Goal: Task Accomplishment & Management: Complete application form

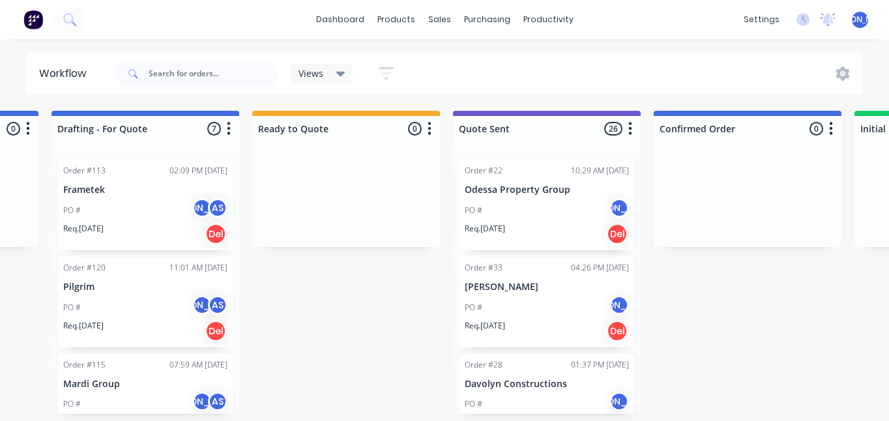
scroll to position [516, 0]
click at [74, 20] on icon at bounding box center [69, 19] width 12 height 12
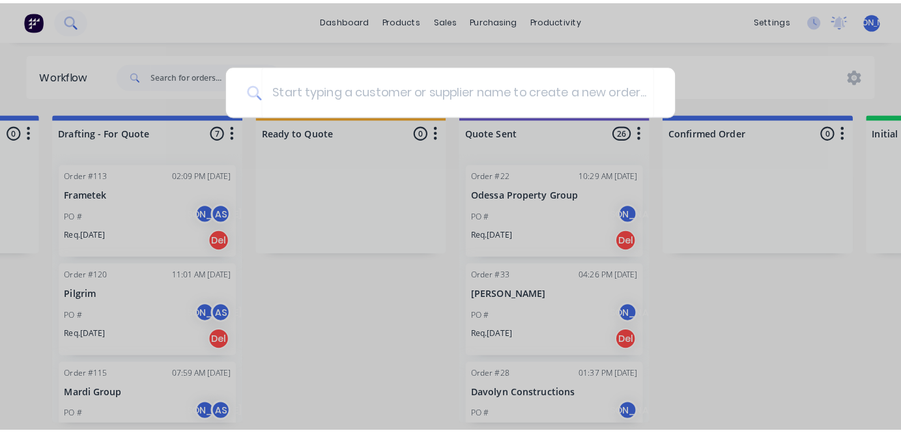
scroll to position [0, 378]
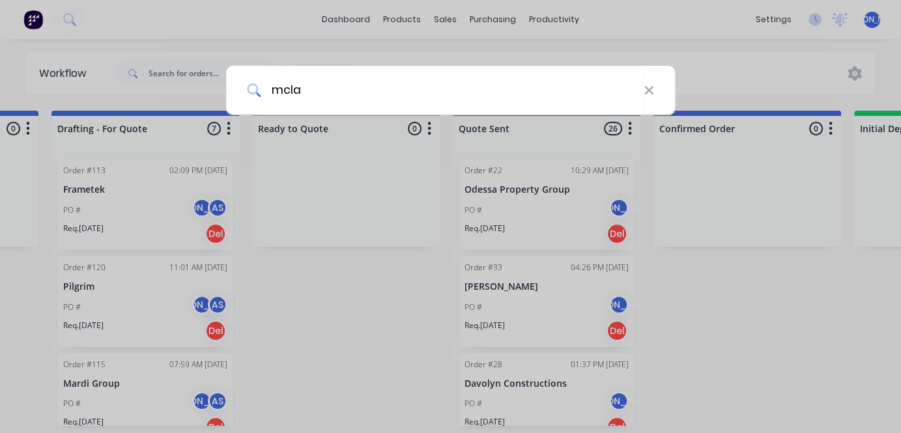
type input "mclac"
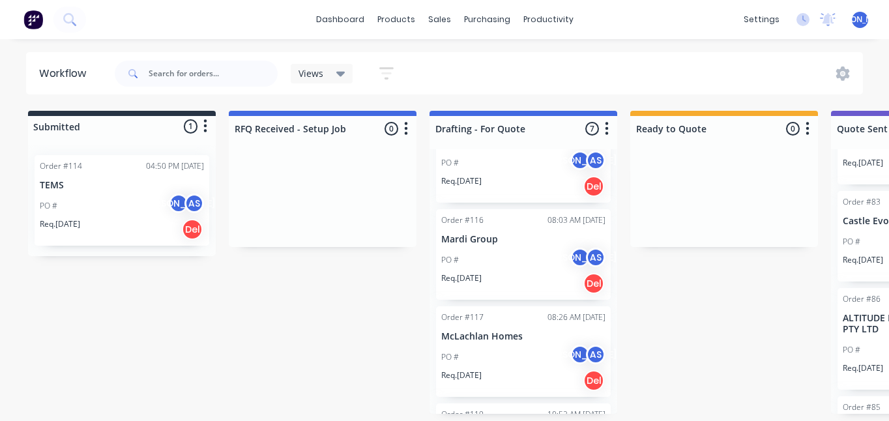
scroll to position [253, 0]
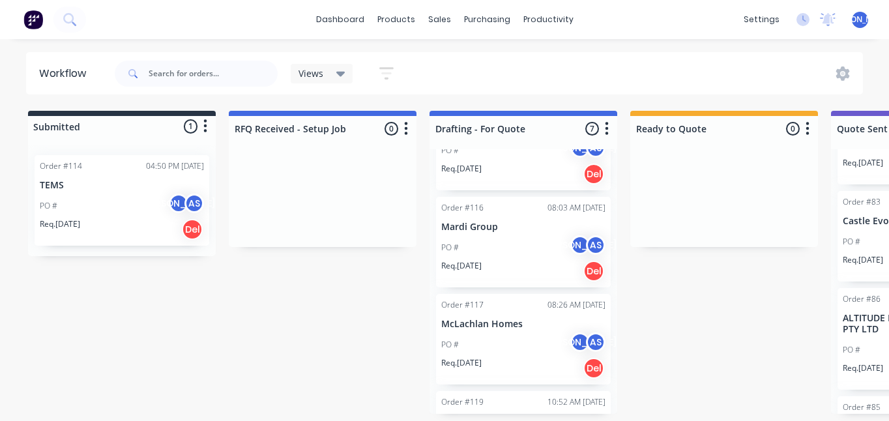
click at [457, 328] on p "McLachlan Homes" at bounding box center [523, 324] width 164 height 11
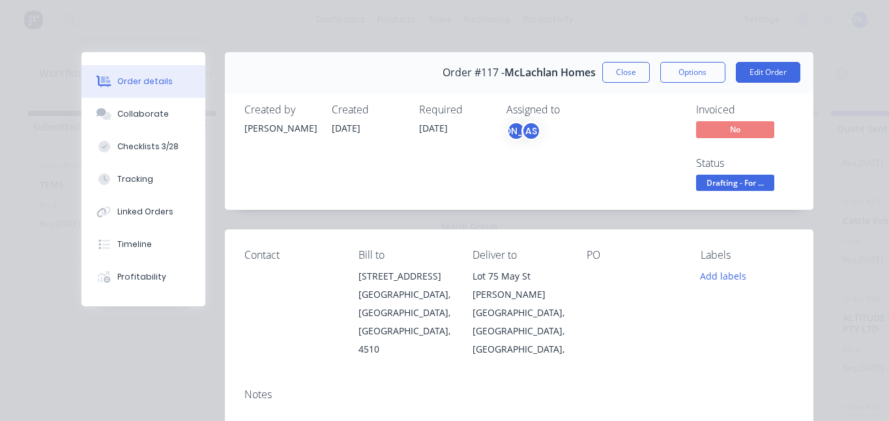
click at [518, 73] on span "McLachlan Homes" at bounding box center [549, 72] width 91 height 12
click at [526, 72] on span "McLachlan Homes" at bounding box center [549, 72] width 91 height 12
drag, startPoint x: 587, startPoint y: 73, endPoint x: 493, endPoint y: 79, distance: 94.0
click at [493, 79] on div "Order #117 - McLachlan Homes" at bounding box center [518, 72] width 153 height 38
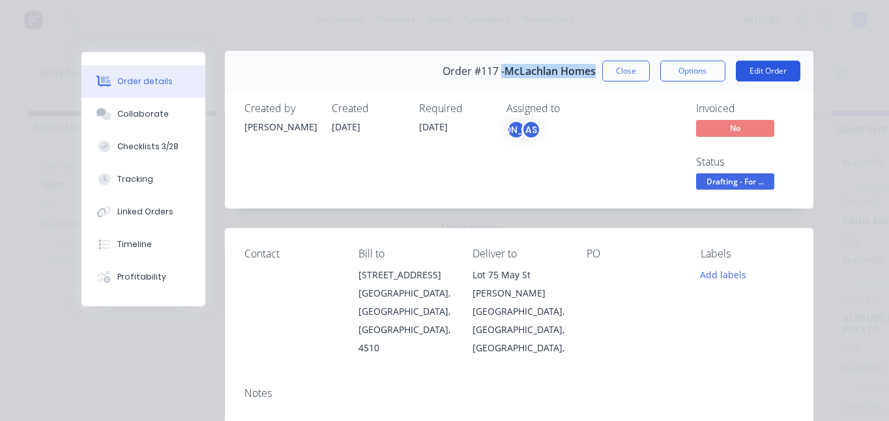
scroll to position [1, 0]
click at [775, 68] on button "Edit Order" at bounding box center [768, 71] width 64 height 21
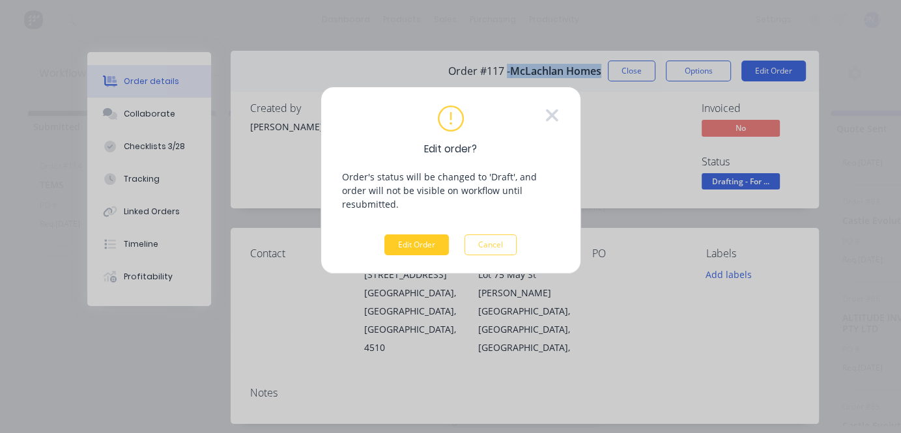
click at [431, 235] on button "Edit Order" at bounding box center [416, 245] width 64 height 21
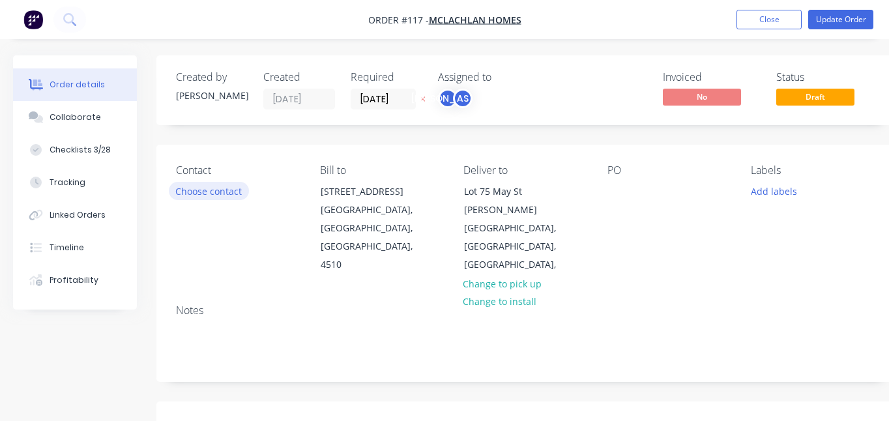
click at [222, 193] on button "Choose contact" at bounding box center [209, 191] width 80 height 18
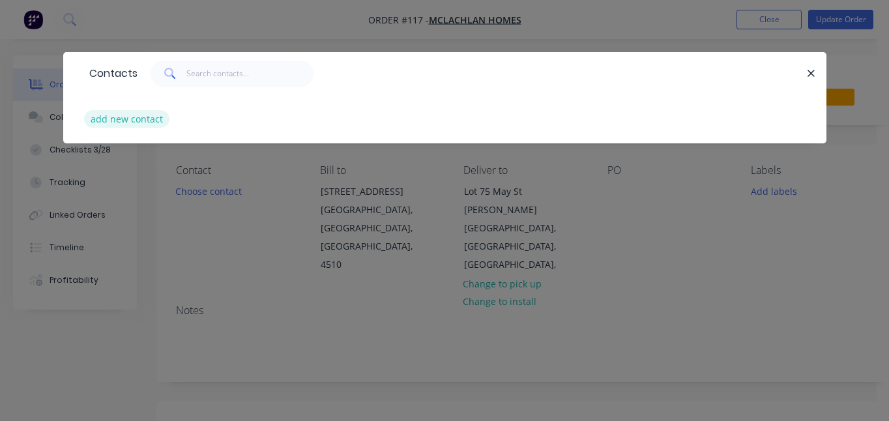
click at [131, 119] on button "add new contact" at bounding box center [127, 119] width 86 height 18
select select "AU"
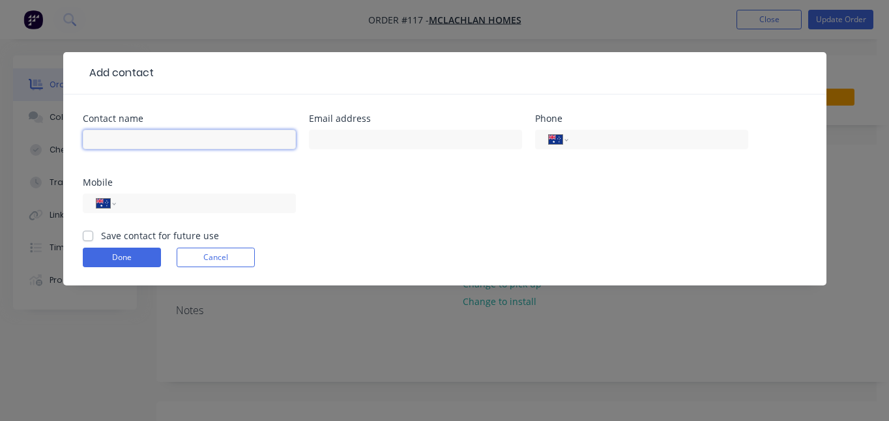
click at [188, 136] on input "text" at bounding box center [189, 140] width 213 height 20
type input "Adam Haldeman"
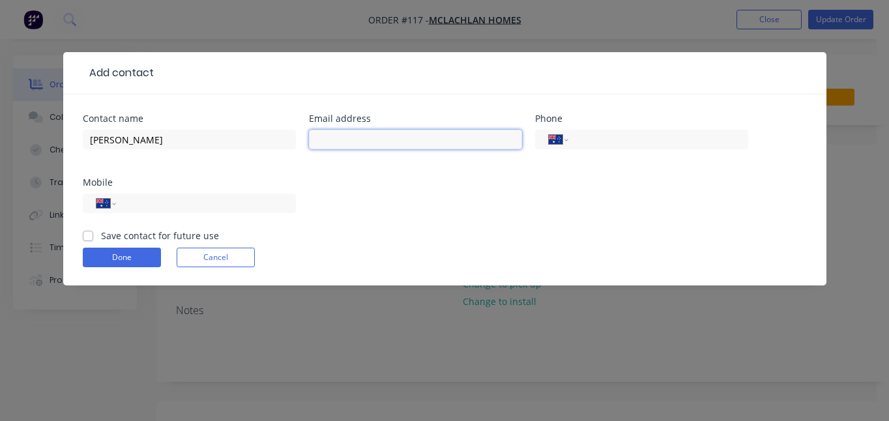
click at [396, 139] on input "text" at bounding box center [415, 140] width 213 height 20
type input "adam.haldeman@mclachlanhomes.com.au"
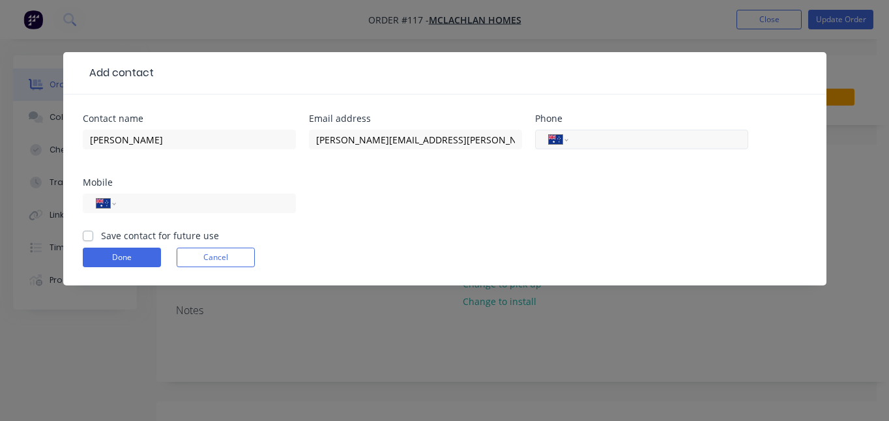
click at [615, 145] on input "tel" at bounding box center [655, 139] width 156 height 15
type input "(07) 5498 9866"
click at [101, 236] on label "Save contact for future use" at bounding box center [160, 236] width 118 height 14
click at [87, 236] on input "Save contact for future use" at bounding box center [88, 235] width 10 height 12
checkbox input "true"
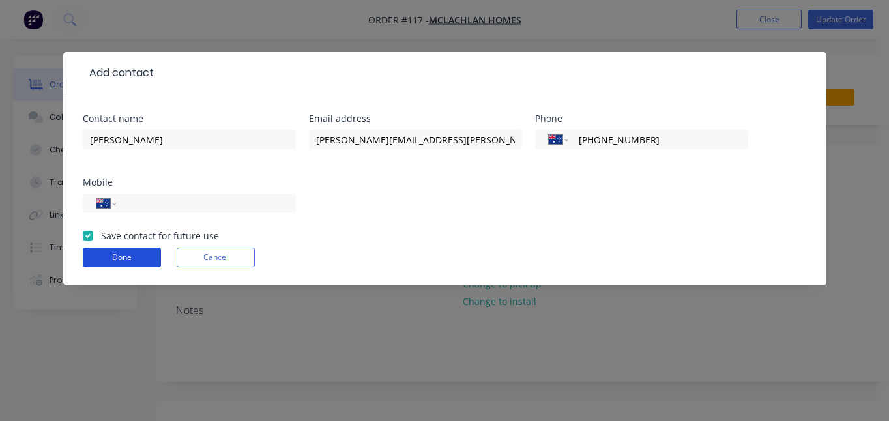
click at [94, 252] on button "Done" at bounding box center [122, 258] width 78 height 20
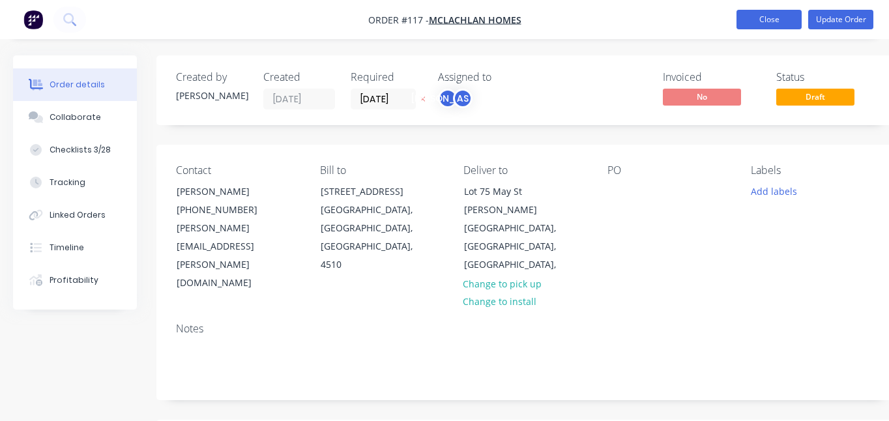
click at [766, 19] on button "Close" at bounding box center [768, 20] width 65 height 20
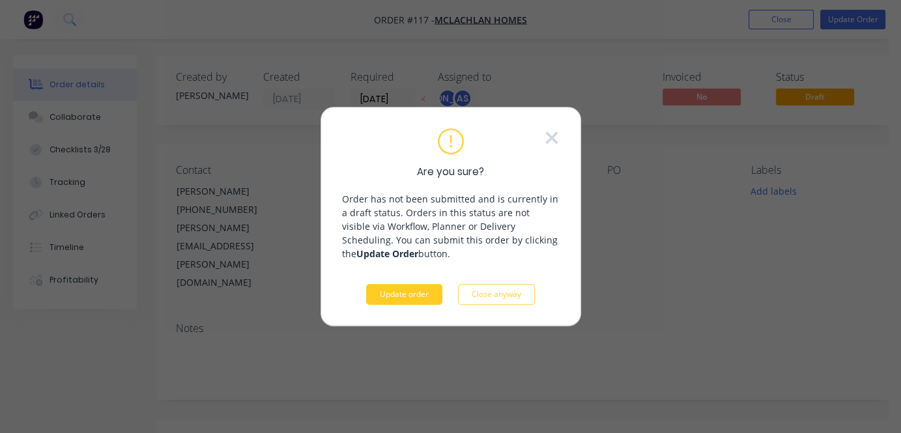
click at [415, 294] on button "Update order" at bounding box center [404, 294] width 76 height 21
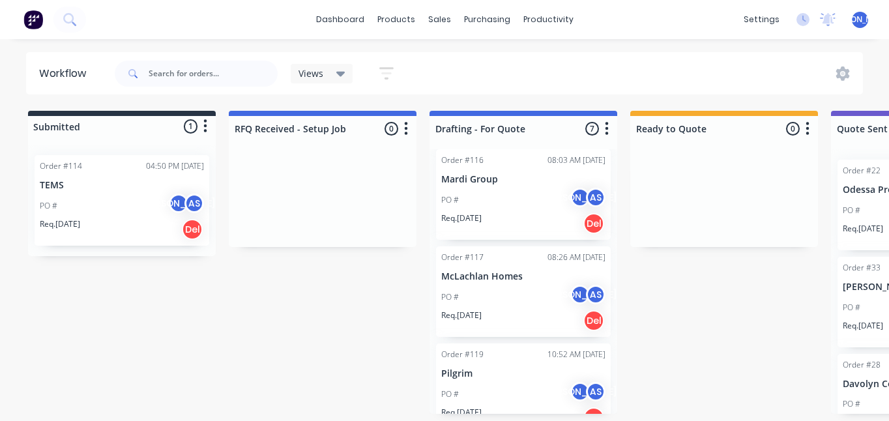
click at [472, 271] on p "McLachlan Homes" at bounding box center [523, 276] width 164 height 11
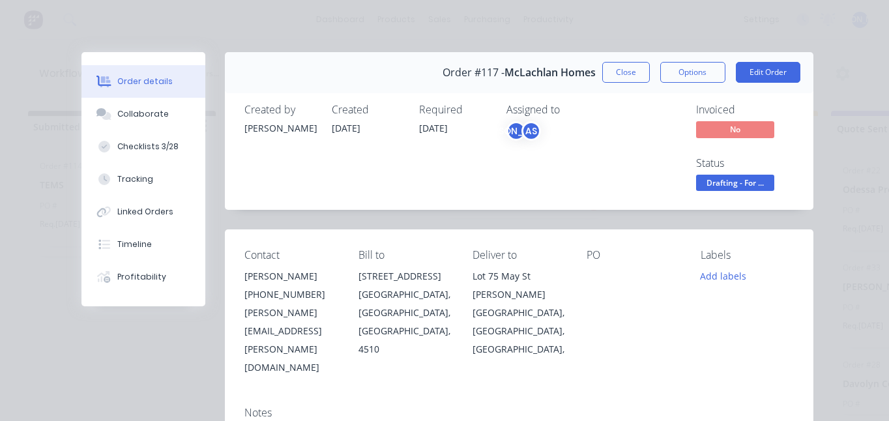
scroll to position [323, 0]
click at [628, 71] on button "Close" at bounding box center [626, 72] width 48 height 21
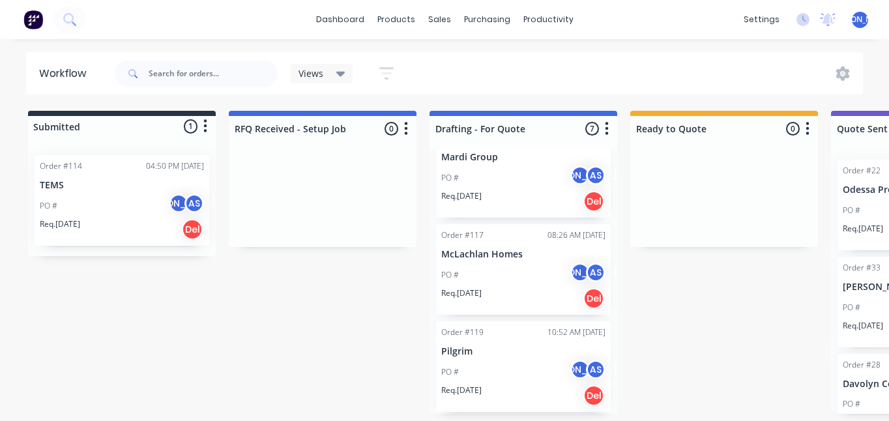
click at [116, 24] on div "dashboard products sales purchasing productivity dashboard products Product Cat…" at bounding box center [444, 19] width 889 height 39
click at [61, 23] on button at bounding box center [69, 20] width 33 height 26
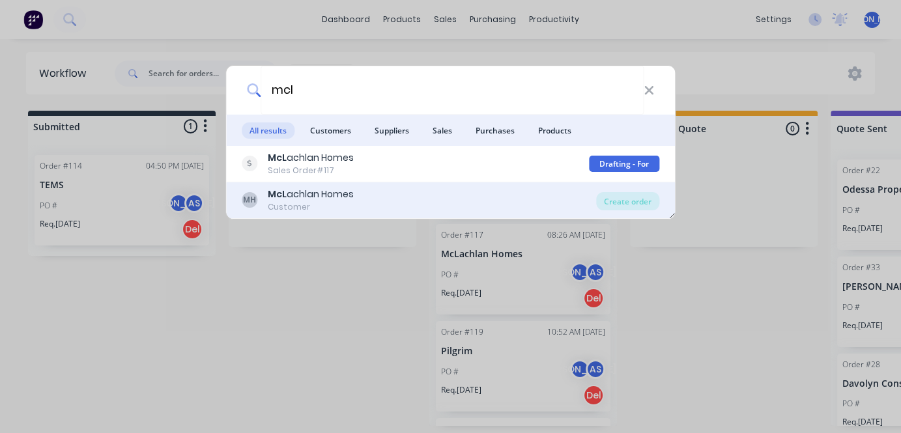
type input "mcl"
click at [305, 197] on div "McL achlan Homes" at bounding box center [311, 195] width 86 height 14
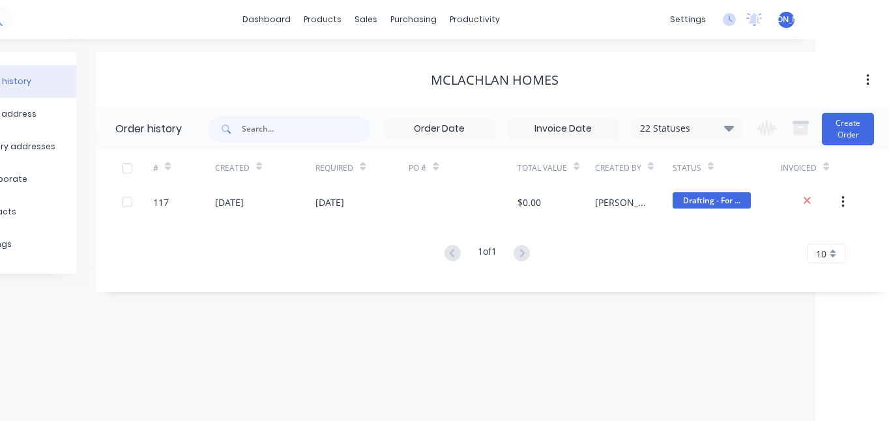
scroll to position [0, 78]
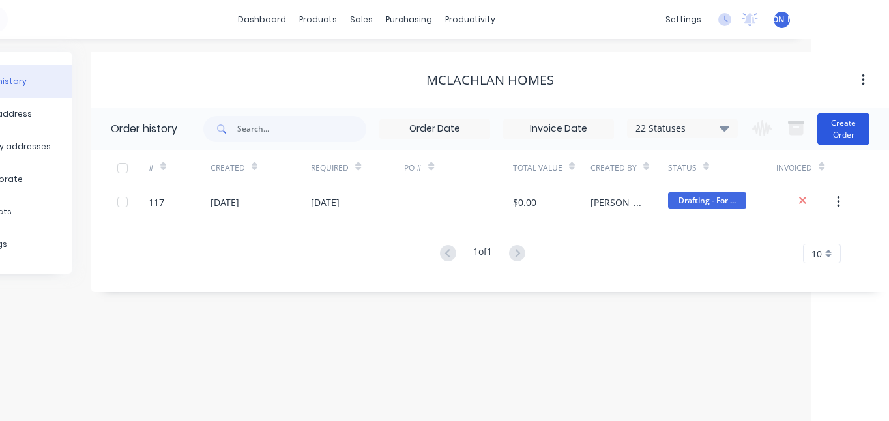
click at [846, 137] on button "Create Order" at bounding box center [843, 129] width 52 height 33
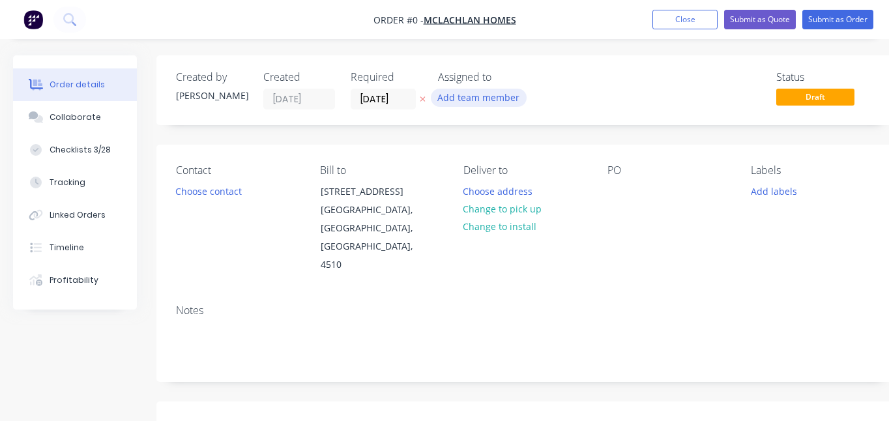
click at [450, 106] on button "Add team member" at bounding box center [479, 98] width 96 height 18
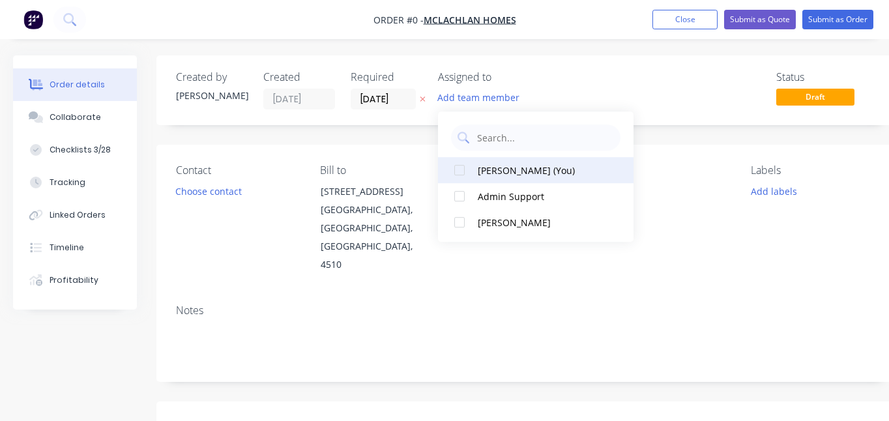
click at [517, 173] on div "Jason Ogilvy (You)" at bounding box center [543, 171] width 130 height 14
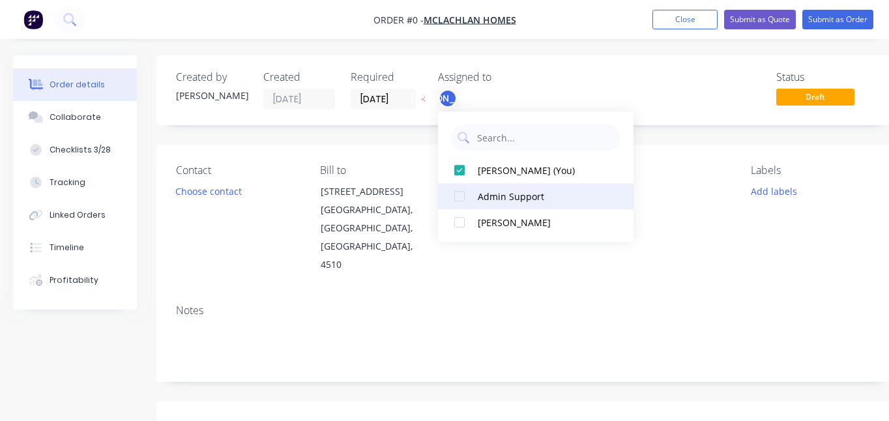
click at [513, 193] on div "Admin Support" at bounding box center [543, 197] width 130 height 14
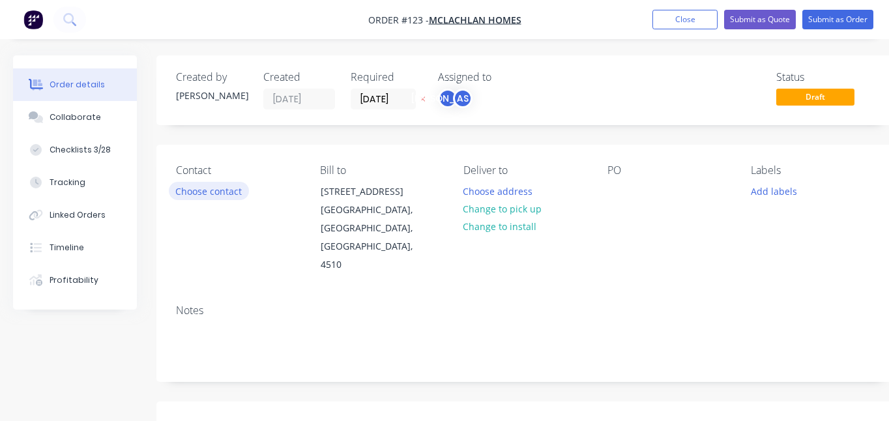
click at [227, 190] on button "Choose contact" at bounding box center [209, 191] width 80 height 18
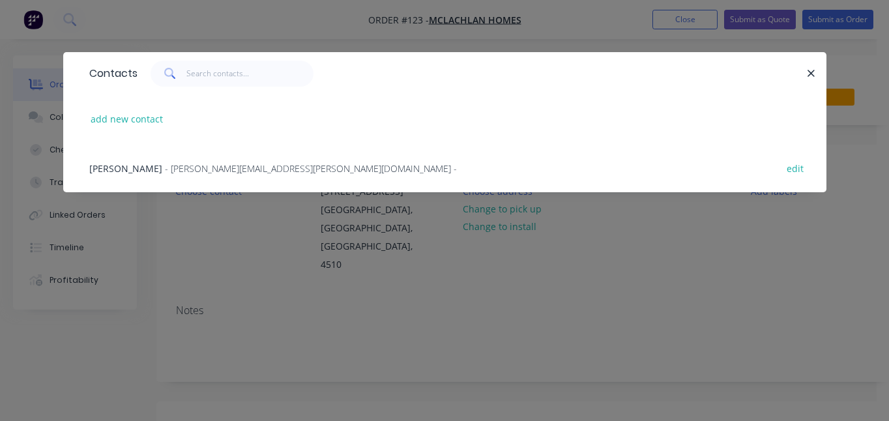
click at [182, 166] on span "- adam.haldeman@mclachlanhomes.com.au -" at bounding box center [311, 168] width 292 height 12
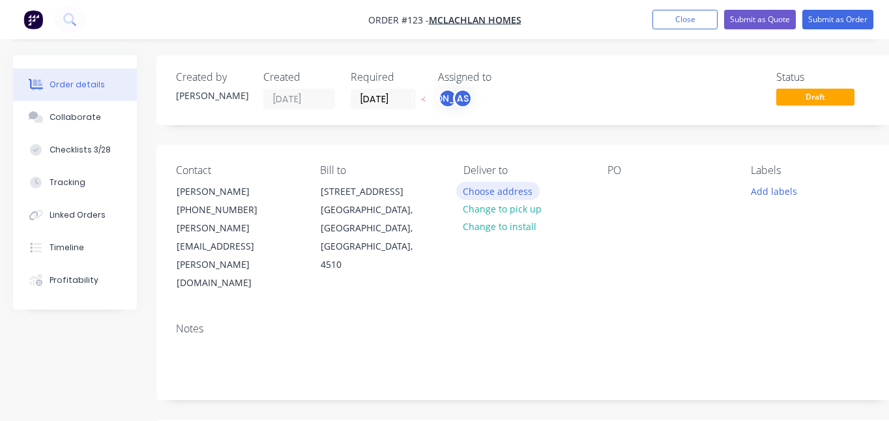
click at [515, 193] on button "Choose address" at bounding box center [497, 191] width 83 height 18
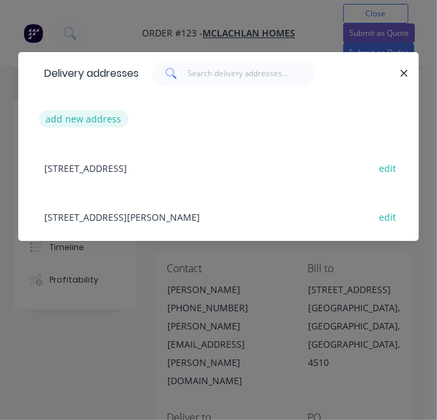
click at [100, 122] on button "add new address" at bounding box center [83, 119] width 89 height 18
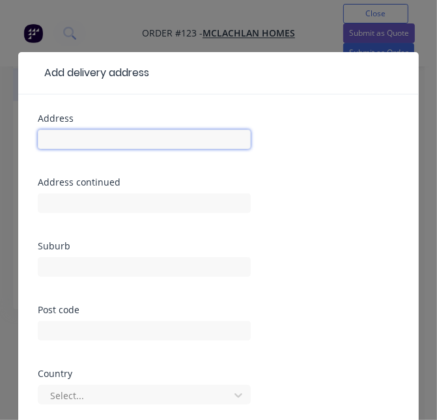
click at [94, 139] on input "text" at bounding box center [144, 140] width 213 height 20
paste input "Lot 1 Walkers Way, Nundah"
click at [183, 143] on input "Lot 1 Walkers Way, Nundah" at bounding box center [144, 140] width 213 height 20
drag, startPoint x: 175, startPoint y: 137, endPoint x: 68, endPoint y: 140, distance: 106.2
click at [68, 140] on input "Lot 1 Walkers Way, Nundah" at bounding box center [144, 140] width 213 height 20
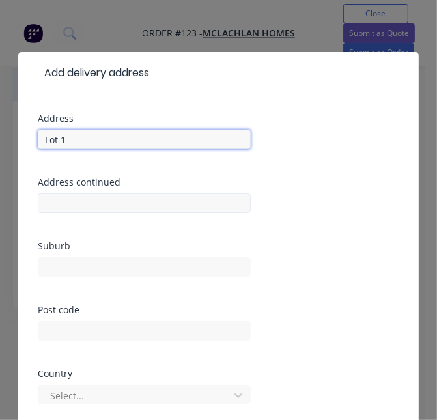
type input "Lot 1"
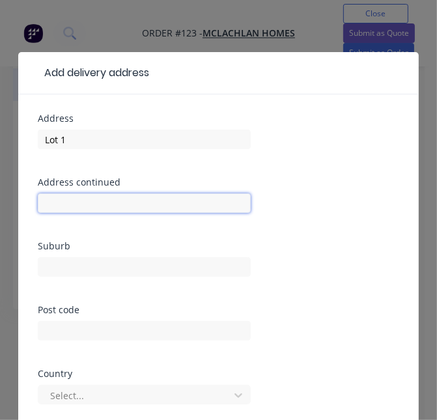
click at [74, 204] on input "text" at bounding box center [144, 203] width 213 height 20
paste input "Walkers Way, Nundah"
click at [122, 205] on input "Walkers Way, Nundah" at bounding box center [144, 203] width 213 height 20
type input "Walkers Way,"
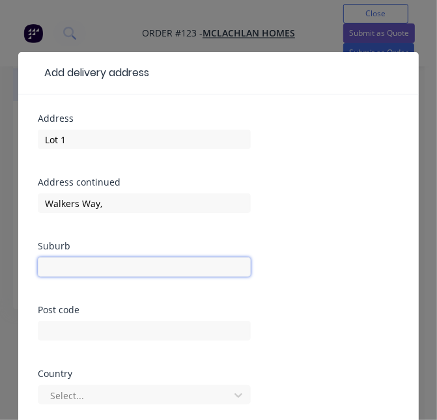
click at [93, 265] on input "text" at bounding box center [144, 267] width 213 height 20
paste input "Nundah"
type input "Nundah"
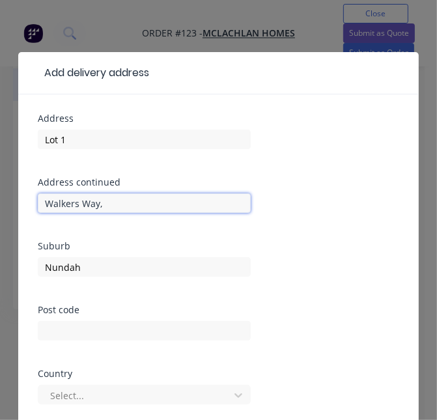
click at [112, 204] on input "Walkers Way," at bounding box center [144, 203] width 213 height 20
type input "Walkers Way"
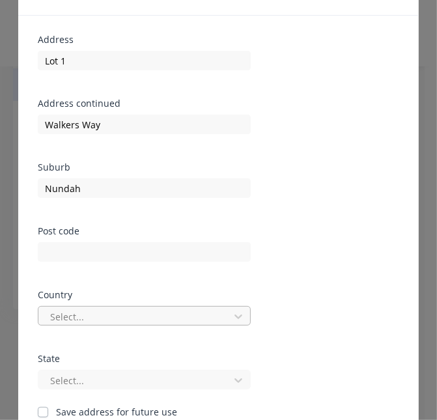
click at [126, 320] on div "Select..." at bounding box center [144, 316] width 213 height 20
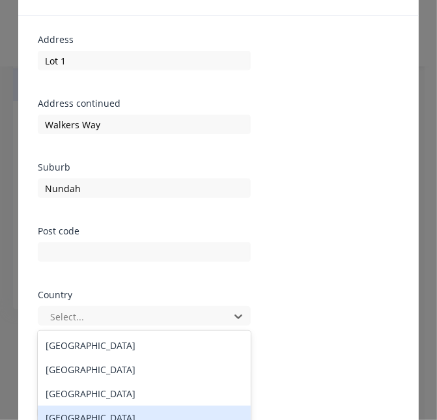
scroll to position [184, 0]
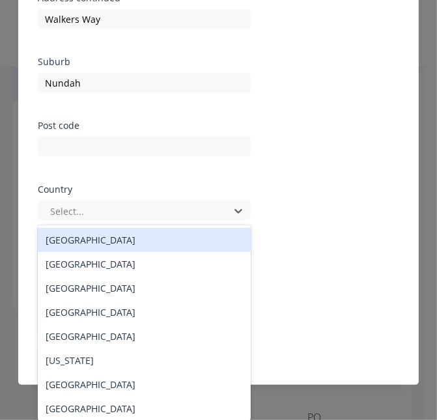
click at [117, 238] on div "Australia" at bounding box center [144, 240] width 213 height 24
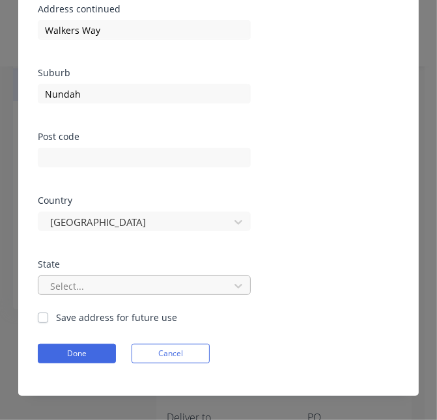
click at [116, 285] on div "Select..." at bounding box center [144, 286] width 213 height 20
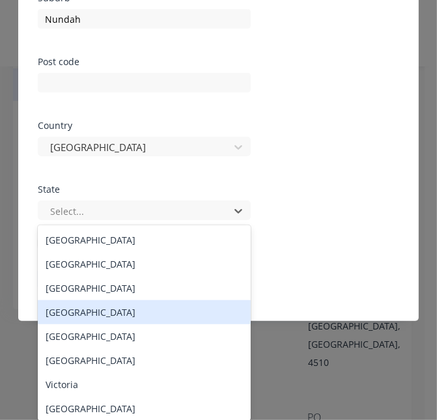
click at [110, 311] on div "Queensland" at bounding box center [144, 312] width 213 height 24
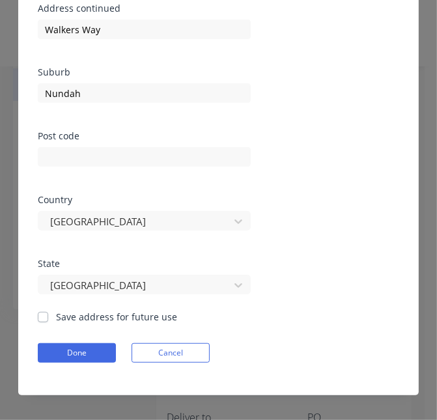
scroll to position [173, 0]
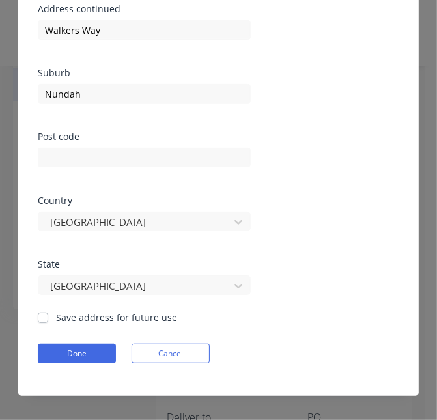
click at [81, 315] on label "Save address for future use" at bounding box center [116, 318] width 121 height 14
click at [48, 315] on input "Save address for future use" at bounding box center [43, 317] width 10 height 12
checkbox input "true"
click at [83, 352] on button "Done" at bounding box center [77, 354] width 78 height 20
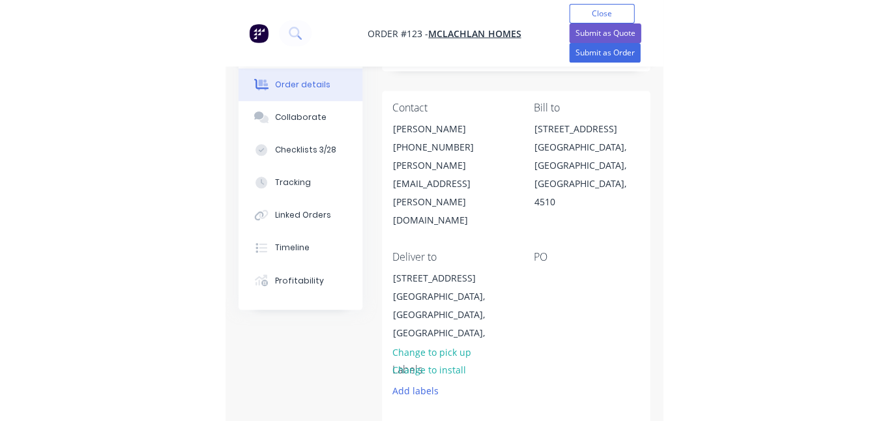
scroll to position [162, 0]
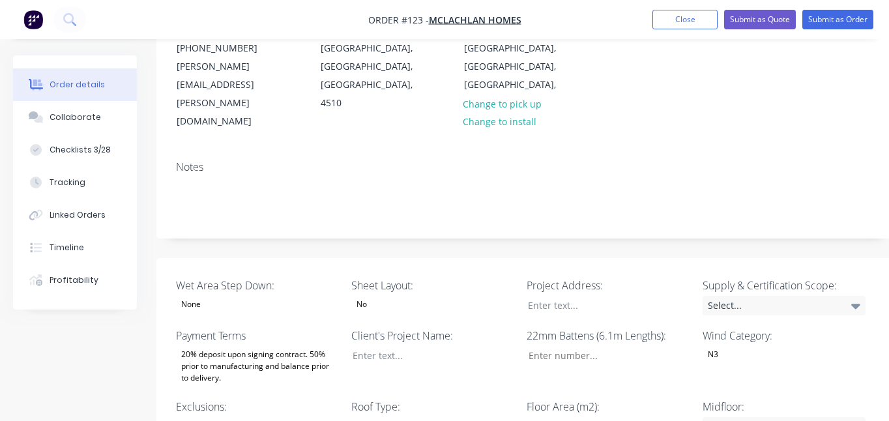
click at [385, 296] on div "No" at bounding box center [432, 304] width 163 height 17
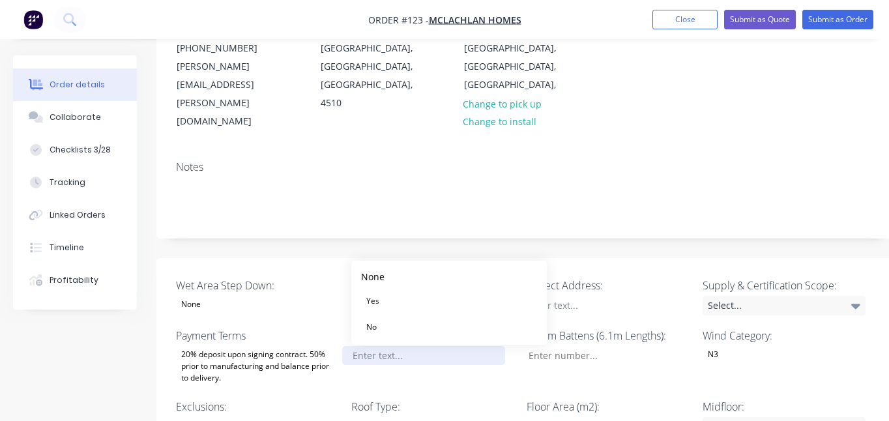
click at [412, 298] on button "Yes" at bounding box center [448, 301] width 195 height 26
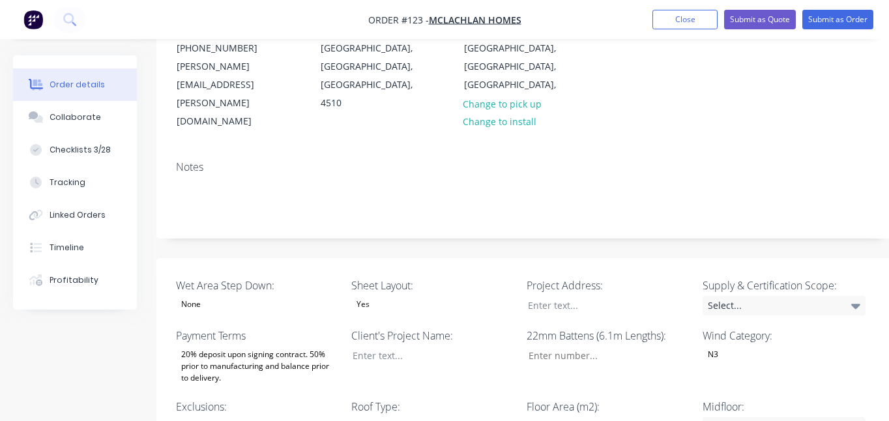
click at [238, 296] on div "None" at bounding box center [257, 304] width 163 height 17
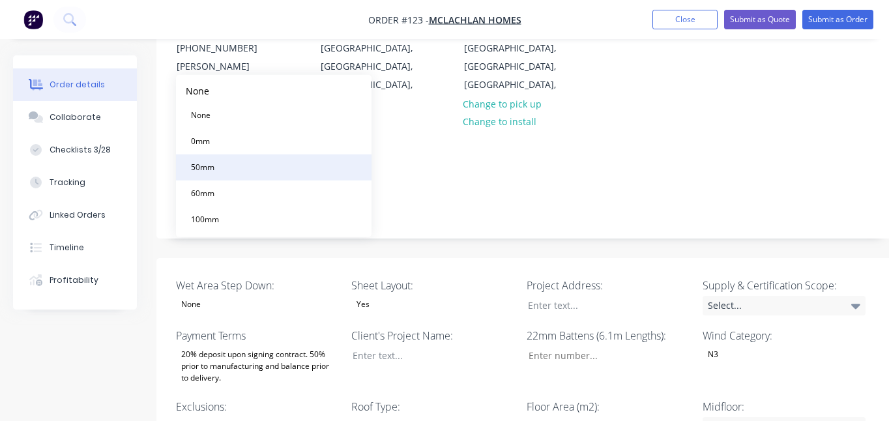
click at [228, 171] on button "50mm" at bounding box center [273, 167] width 195 height 26
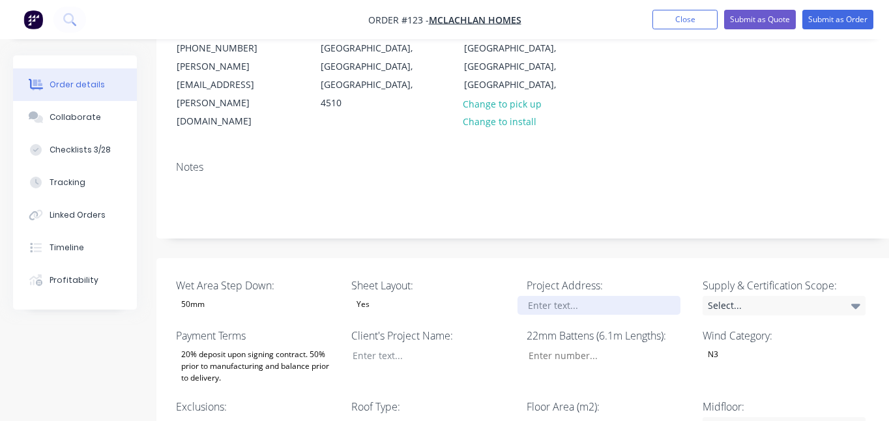
click at [617, 296] on div at bounding box center [598, 305] width 163 height 19
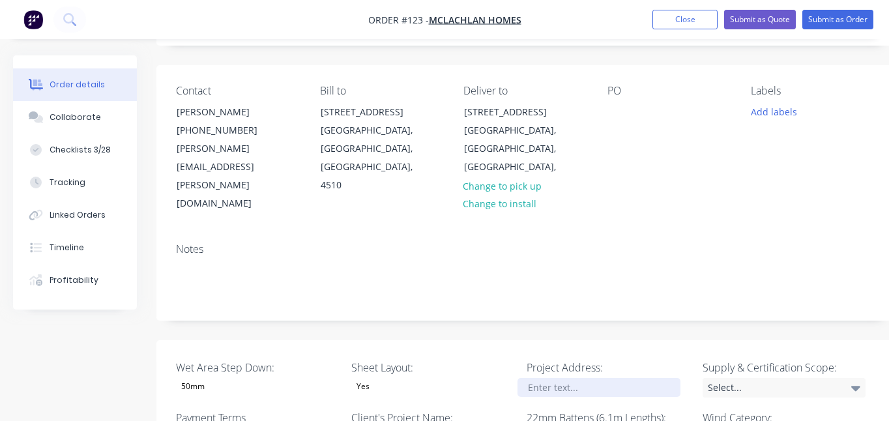
scroll to position [79, 0]
click at [592, 378] on div at bounding box center [598, 387] width 163 height 19
click at [851, 380] on icon at bounding box center [855, 387] width 9 height 14
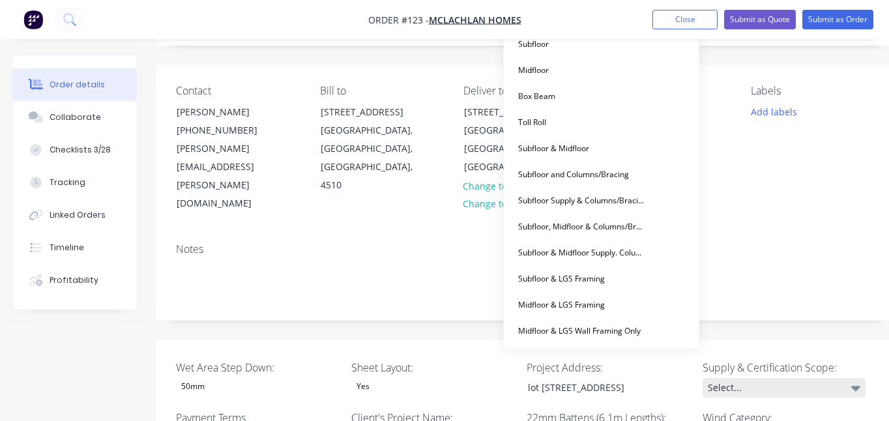
click at [856, 386] on icon at bounding box center [855, 388] width 9 height 5
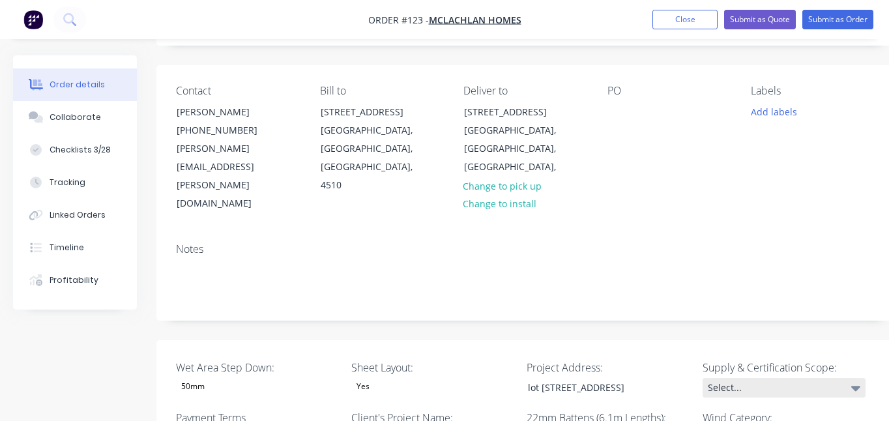
click at [856, 386] on icon at bounding box center [855, 388] width 9 height 5
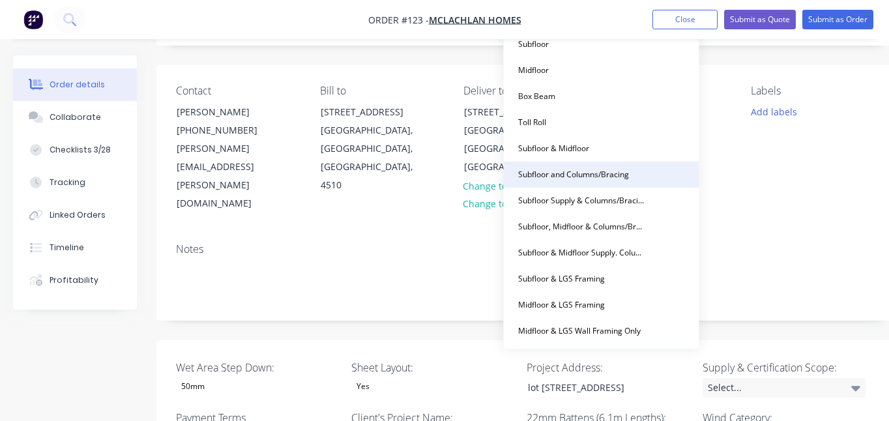
click at [585, 178] on div "Subfloor and Columns/Bracing" at bounding box center [573, 174] width 121 height 17
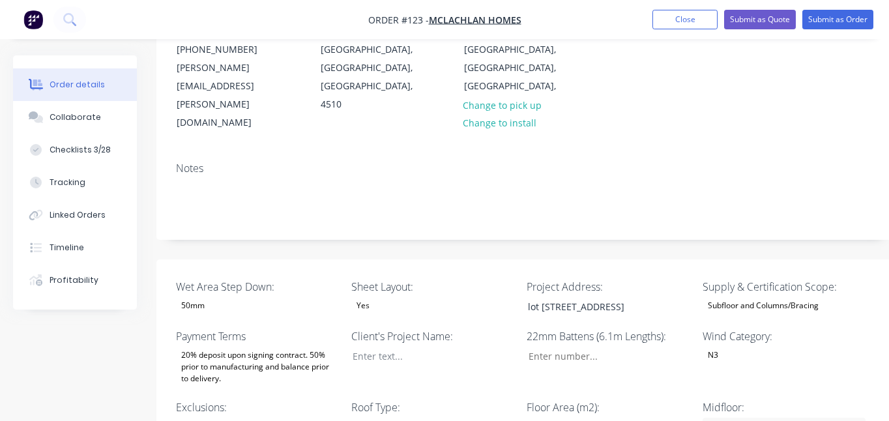
scroll to position [162, 0]
click at [431, 345] on div at bounding box center [423, 354] width 163 height 19
click at [384, 345] on div at bounding box center [423, 354] width 163 height 19
click at [365, 345] on div "CO363" at bounding box center [423, 354] width 163 height 19
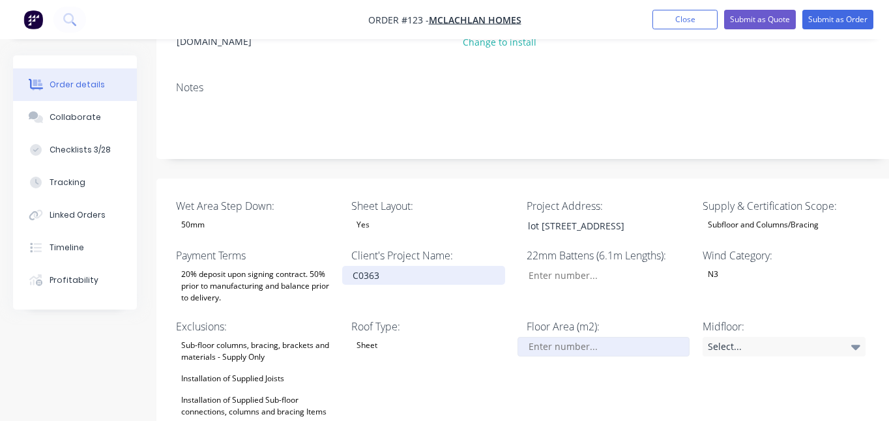
scroll to position [242, 0]
click at [593, 336] on input "Wet Area Step Down:" at bounding box center [603, 346] width 172 height 20
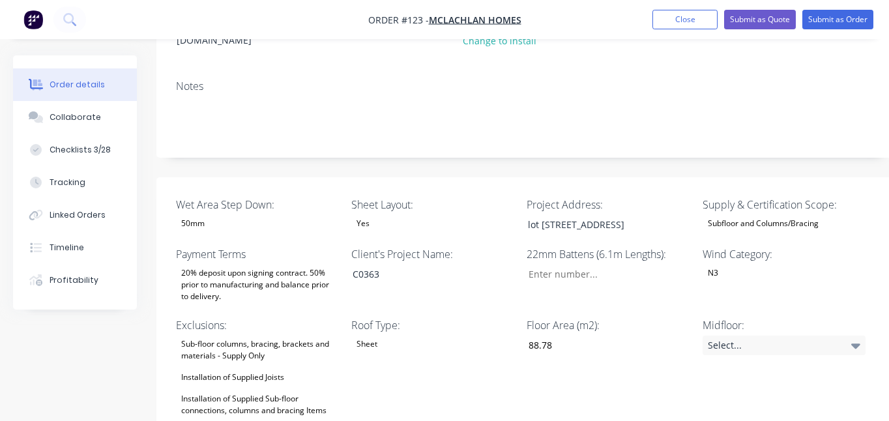
type input "89"
click at [261, 390] on div "Installation of Supplied Sub-floor connections, columns and bracing Items" at bounding box center [257, 404] width 163 height 29
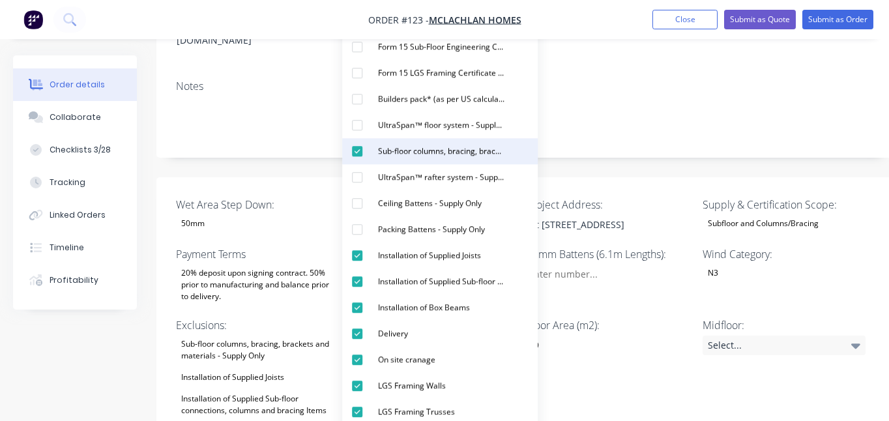
click at [361, 156] on div "button" at bounding box center [357, 151] width 26 height 26
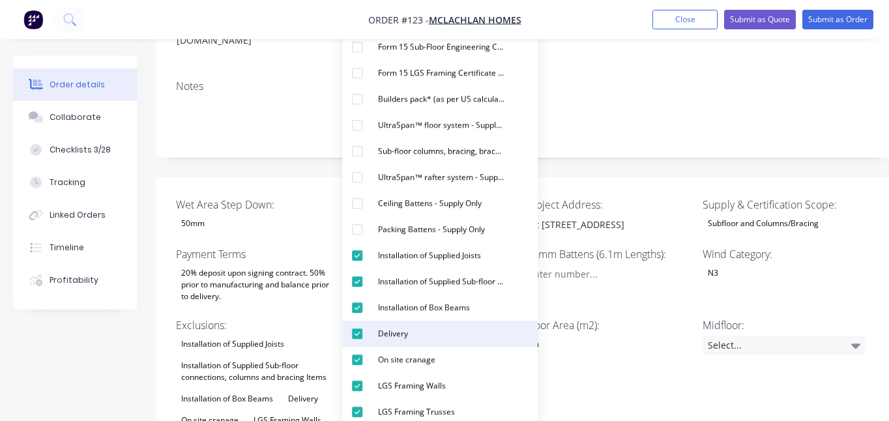
click at [357, 337] on div "button" at bounding box center [357, 334] width 26 height 26
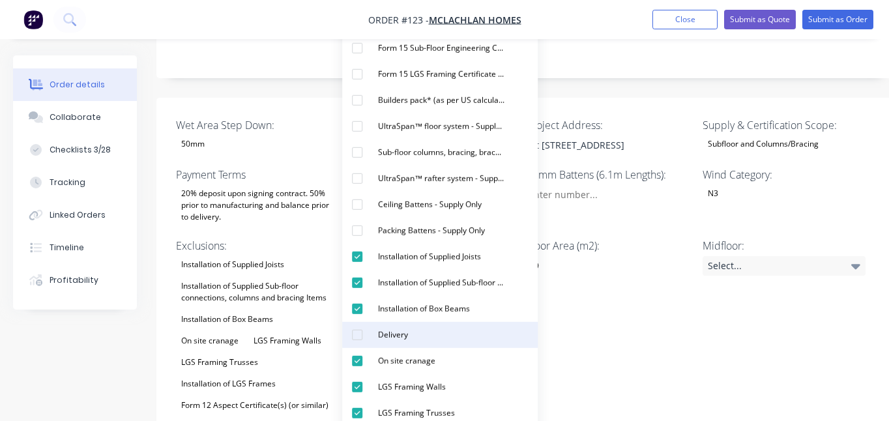
scroll to position [323, 0]
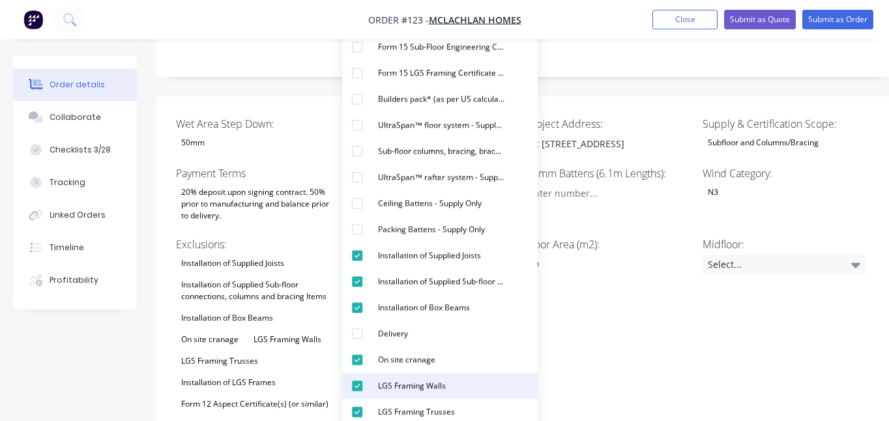
click at [360, 387] on div "button" at bounding box center [357, 386] width 26 height 26
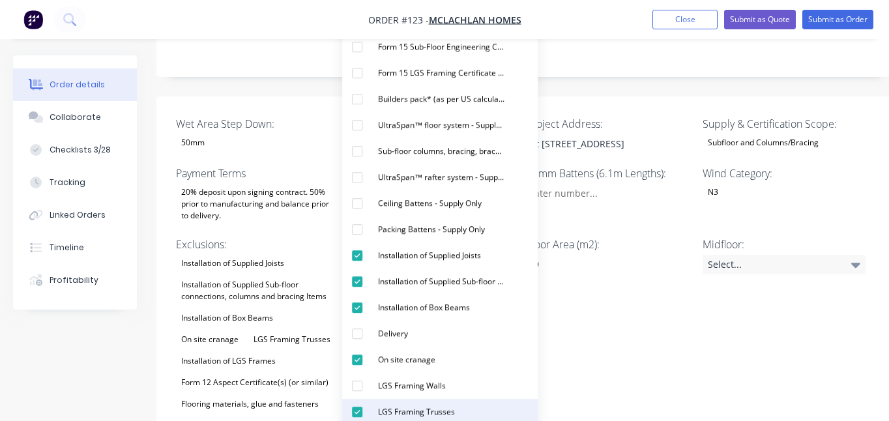
click at [357, 410] on div "button" at bounding box center [357, 412] width 26 height 26
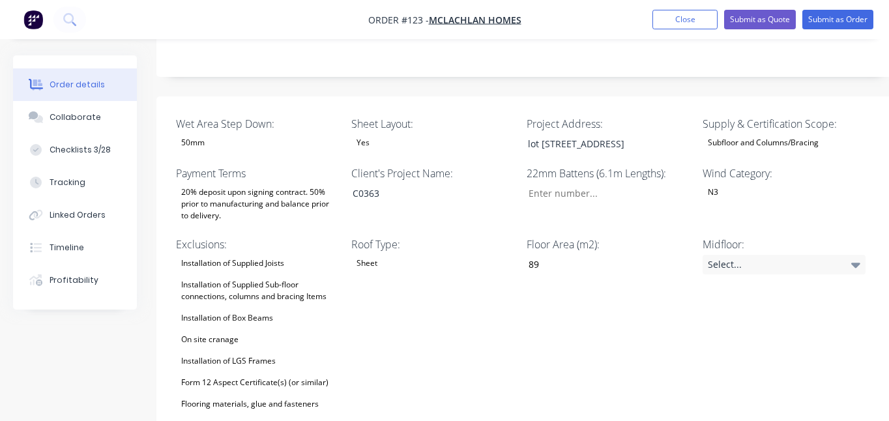
click at [641, 270] on div "Floor Area (m2): 89" at bounding box center [607, 324] width 163 height 176
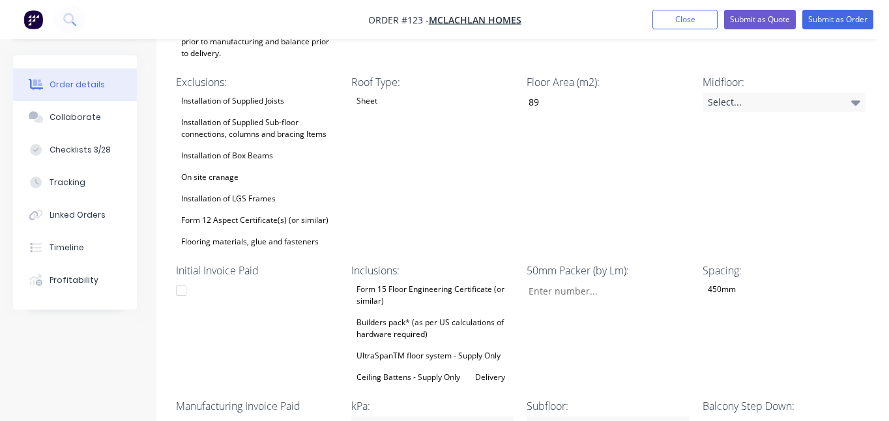
scroll to position [486, 0]
click at [679, 424] on icon at bounding box center [680, 426] width 9 height 5
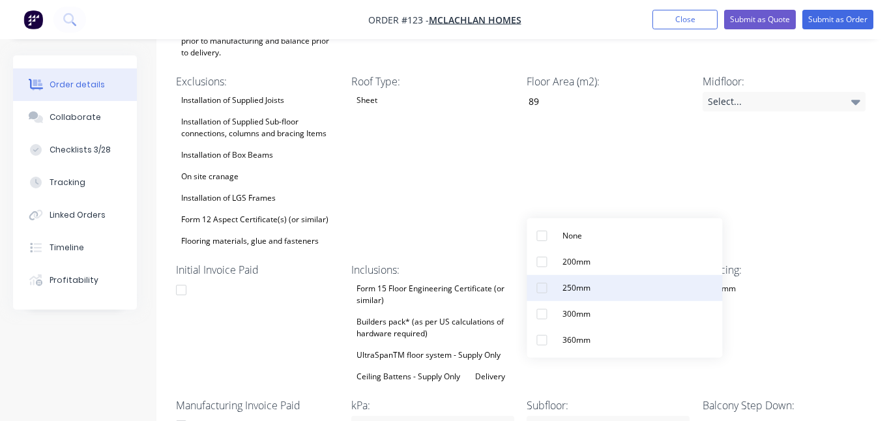
click at [618, 286] on button "250mm" at bounding box center [623, 288] width 195 height 26
click at [504, 418] on icon at bounding box center [504, 425] width 9 height 14
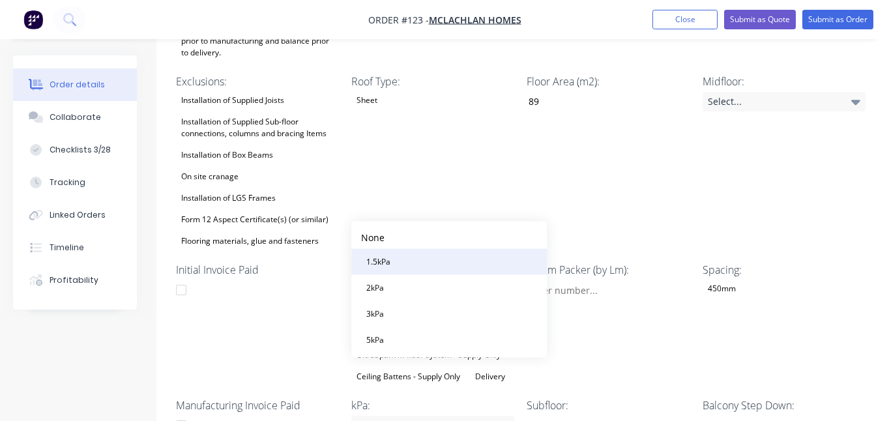
click at [388, 268] on div "1.5kPa" at bounding box center [378, 261] width 35 height 17
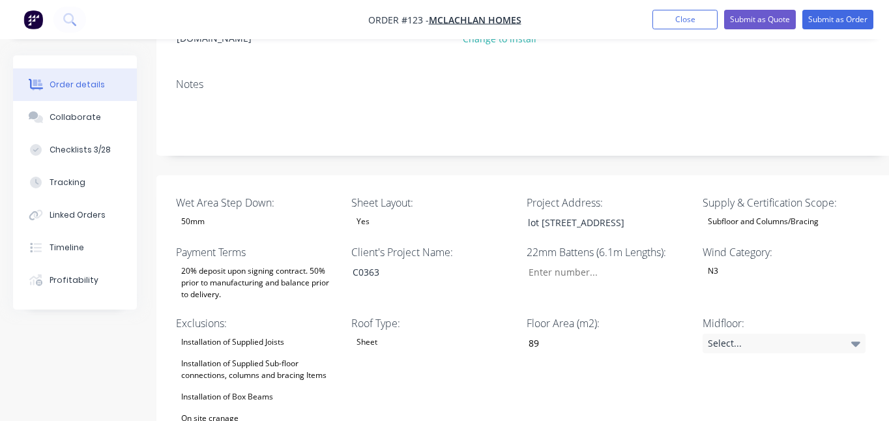
scroll to position [244, 0]
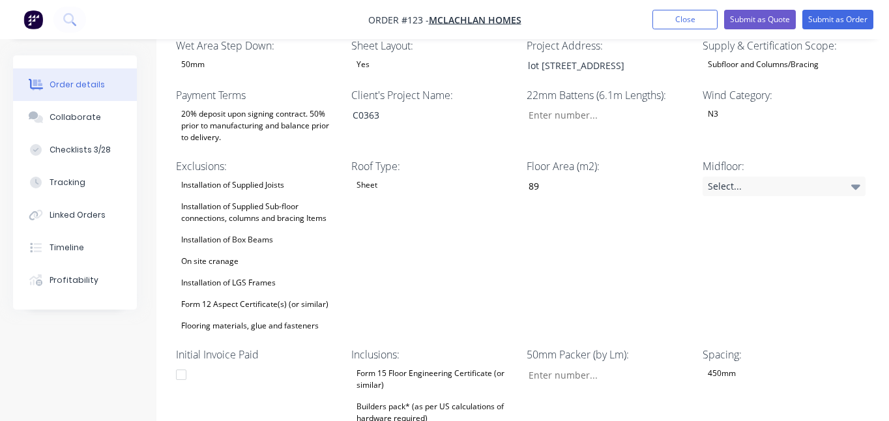
click at [459, 365] on div "Form 15 Floor Engineering Certificate (or similar)" at bounding box center [432, 379] width 163 height 29
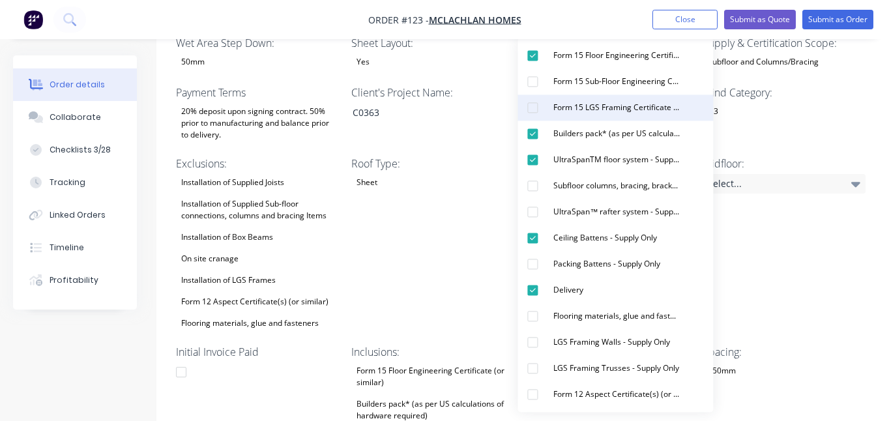
scroll to position [404, 0]
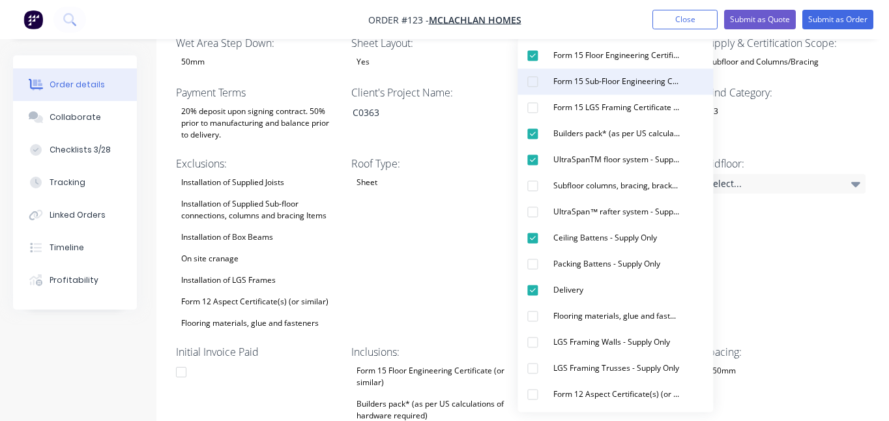
click at [536, 80] on div "button" at bounding box center [532, 81] width 26 height 26
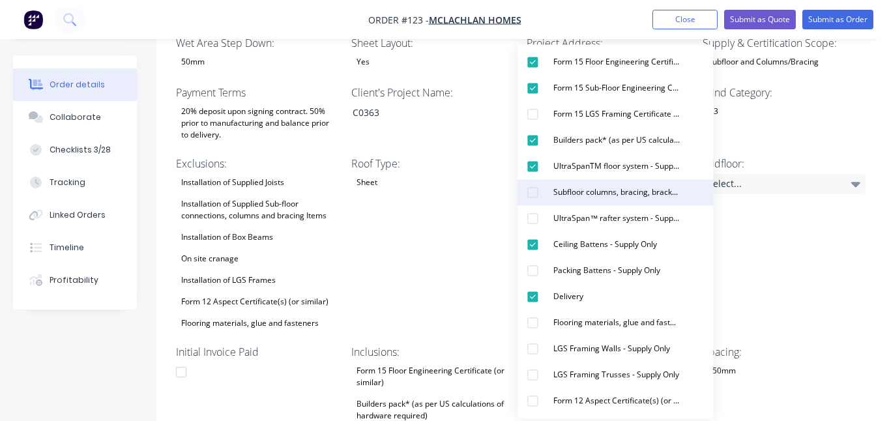
click at [534, 193] on div "button" at bounding box center [532, 192] width 26 height 26
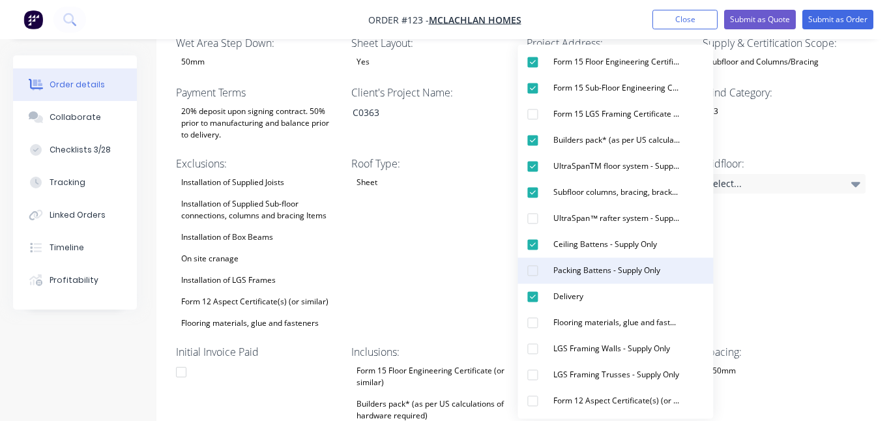
click at [530, 271] on div "button" at bounding box center [532, 270] width 26 height 26
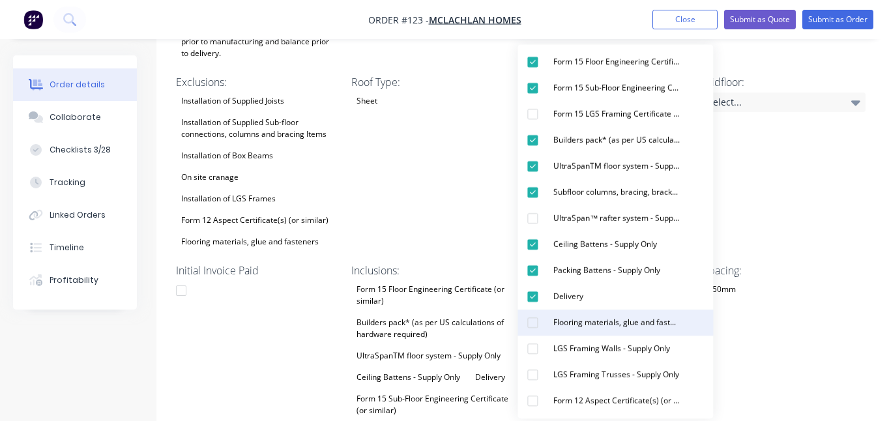
scroll to position [486, 0]
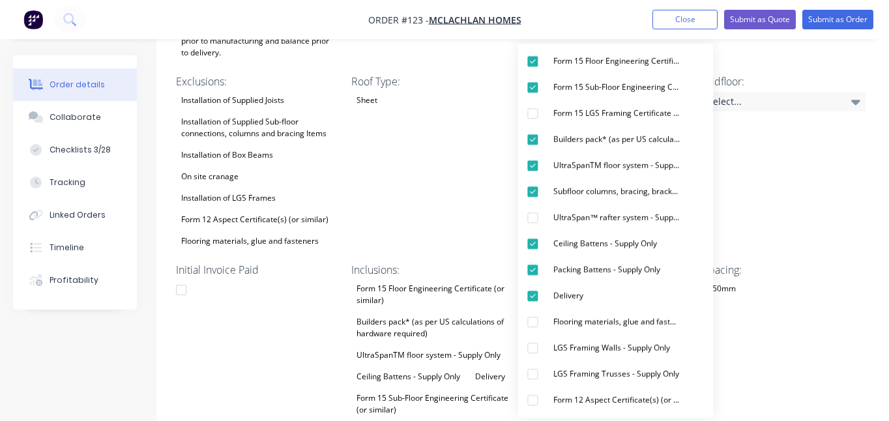
click at [302, 323] on div "Initial Invoice Paid" at bounding box center [257, 367] width 163 height 211
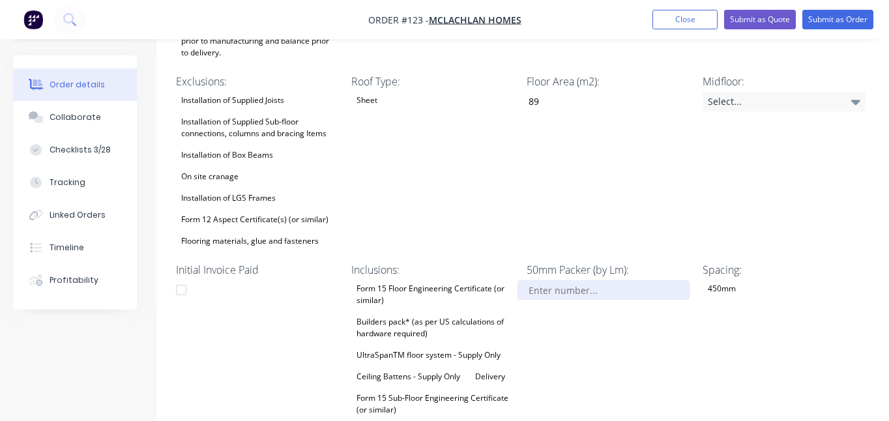
click at [580, 280] on input "Wet Area Step Down:" at bounding box center [603, 290] width 172 height 20
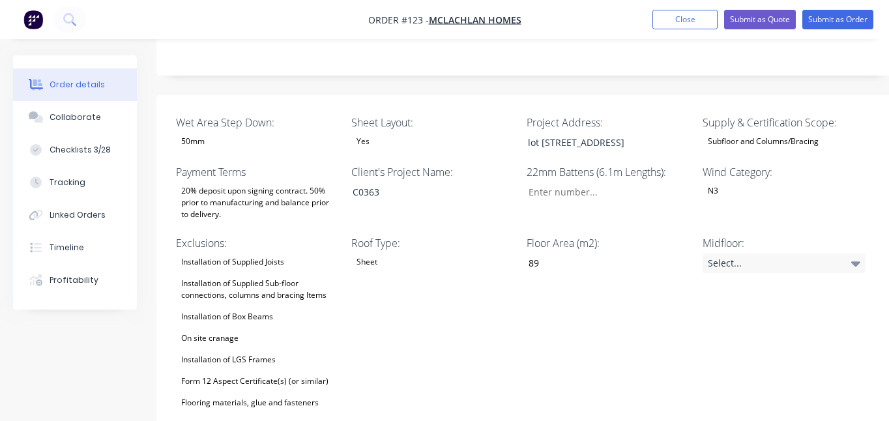
scroll to position [323, 0]
click at [756, 278] on div "Midfloor: Select..." at bounding box center [783, 324] width 163 height 176
click at [558, 184] on input "Wet Area Step Down:" at bounding box center [603, 194] width 172 height 20
type input "18"
click at [715, 312] on div "Midfloor: Select..." at bounding box center [783, 324] width 163 height 176
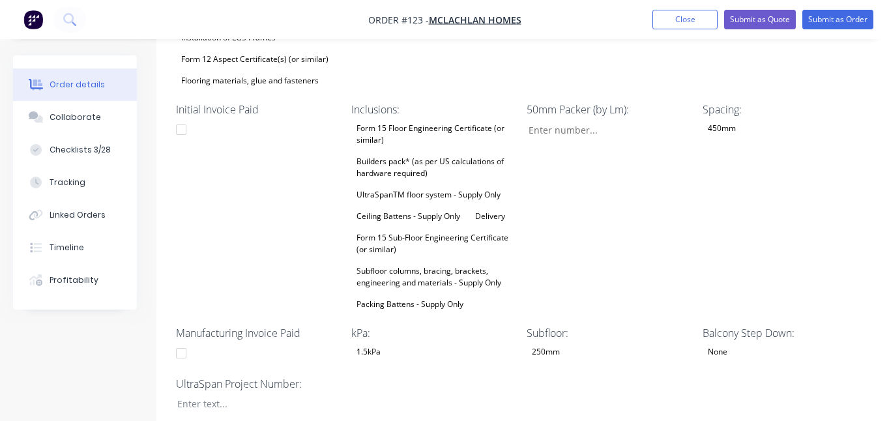
scroll to position [647, 0]
click at [747, 343] on div "None" at bounding box center [783, 351] width 163 height 17
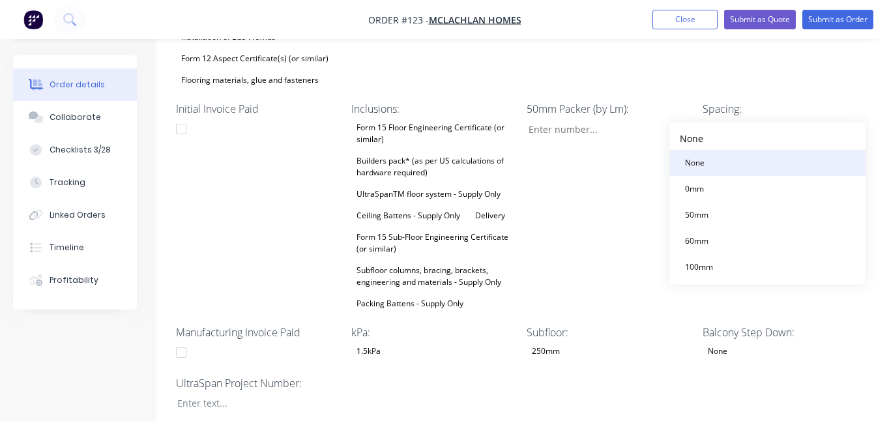
click at [724, 162] on button "None" at bounding box center [767, 163] width 195 height 26
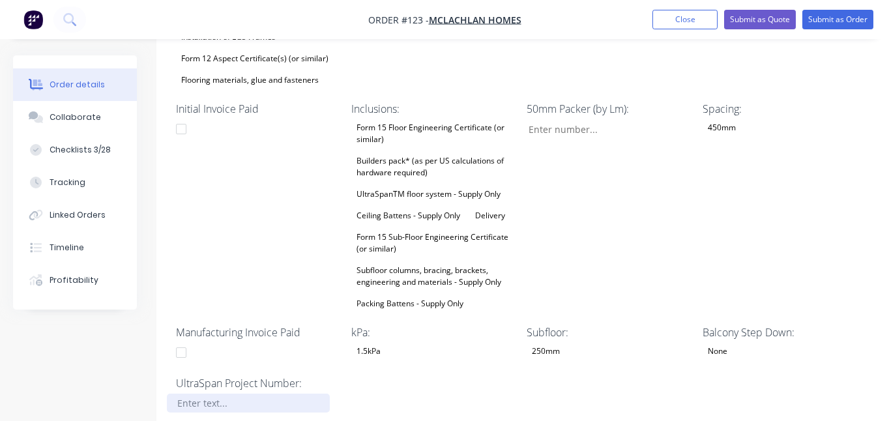
click at [229, 394] on div at bounding box center [248, 403] width 163 height 19
click at [634, 204] on div "50mm Packer (by Lm):" at bounding box center [607, 206] width 163 height 211
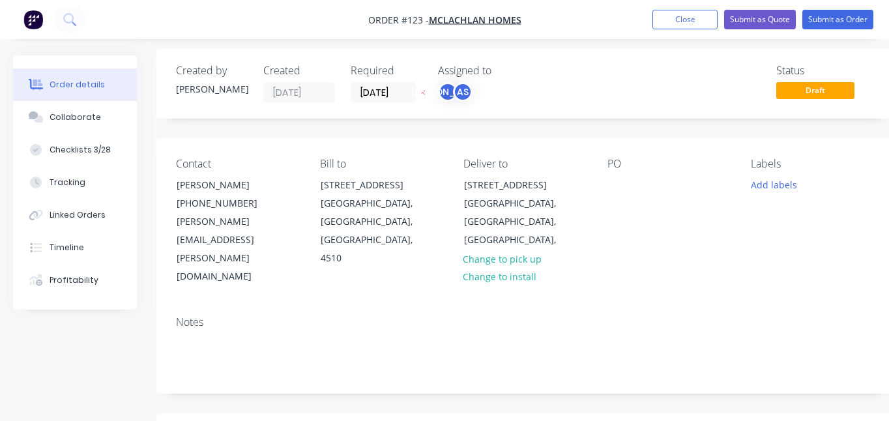
scroll to position [0, 0]
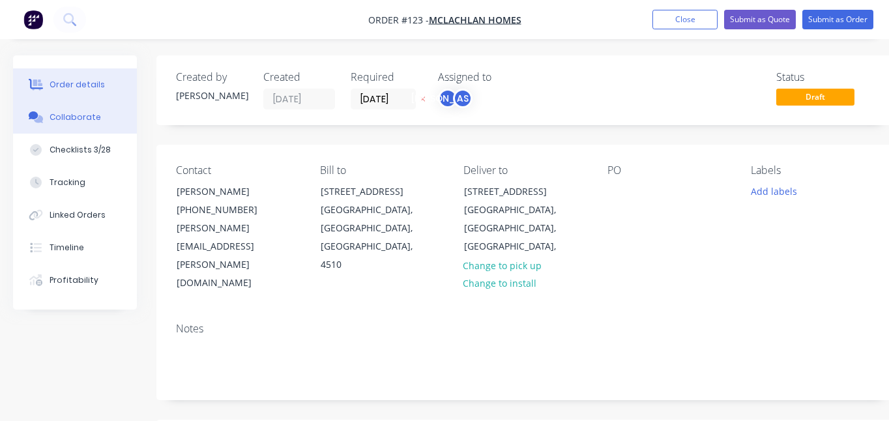
click at [71, 119] on div "Collaborate" at bounding box center [75, 117] width 51 height 12
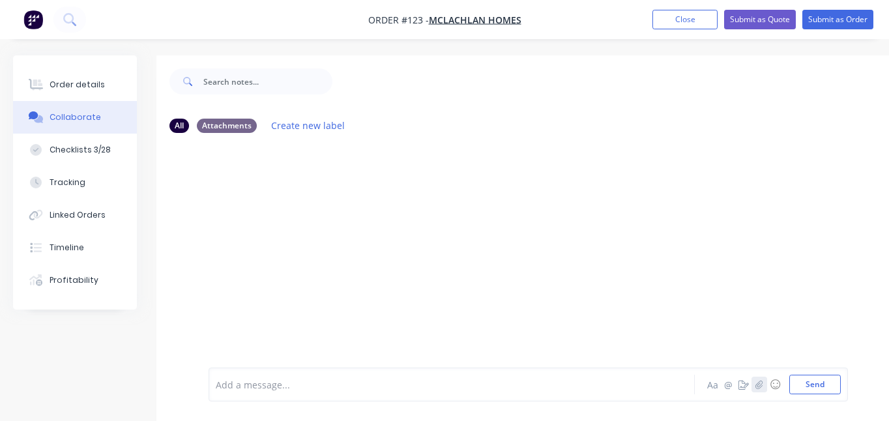
click at [762, 388] on icon "button" at bounding box center [759, 384] width 8 height 9
click at [828, 384] on button "Send" at bounding box center [814, 385] width 51 height 20
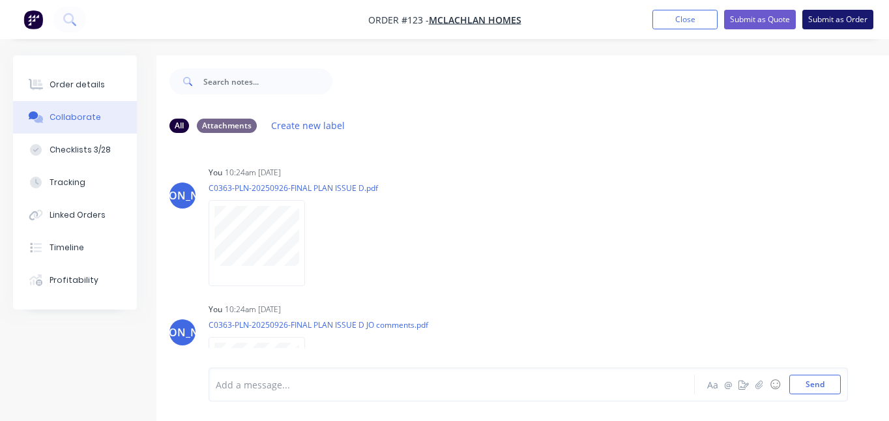
click at [833, 15] on button "Submit as Order" at bounding box center [837, 20] width 71 height 20
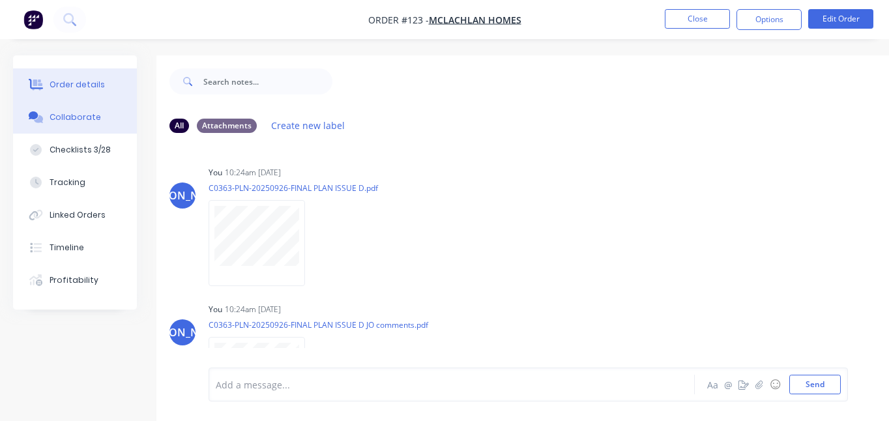
click at [68, 81] on div "Order details" at bounding box center [77, 85] width 55 height 12
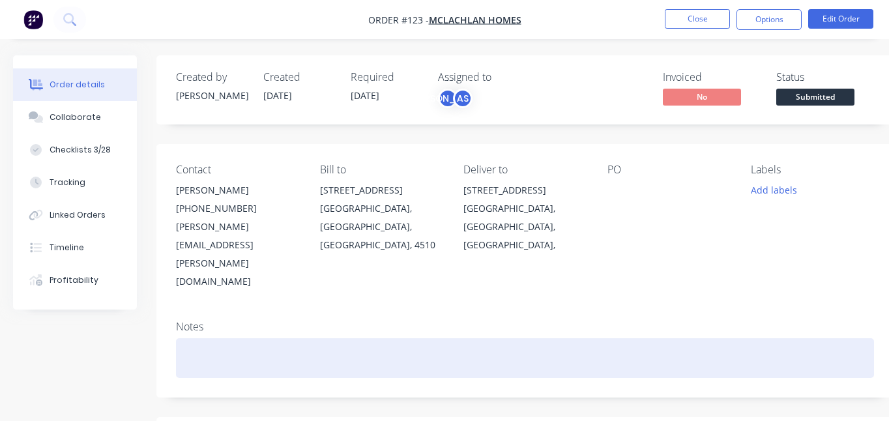
click at [255, 338] on div at bounding box center [525, 358] width 698 height 40
click at [350, 338] on div "Installation of floor and posts via seperate contractor. Supply of flooring mat…" at bounding box center [525, 358] width 698 height 40
click at [348, 338] on div "Installation of floor and posts via seperate contractor. Supply of flooring mat…" at bounding box center [525, 358] width 698 height 40
click at [707, 338] on div "Installation of floor and posts via separate contractor. Supply of flooring mat…" at bounding box center [525, 358] width 698 height 40
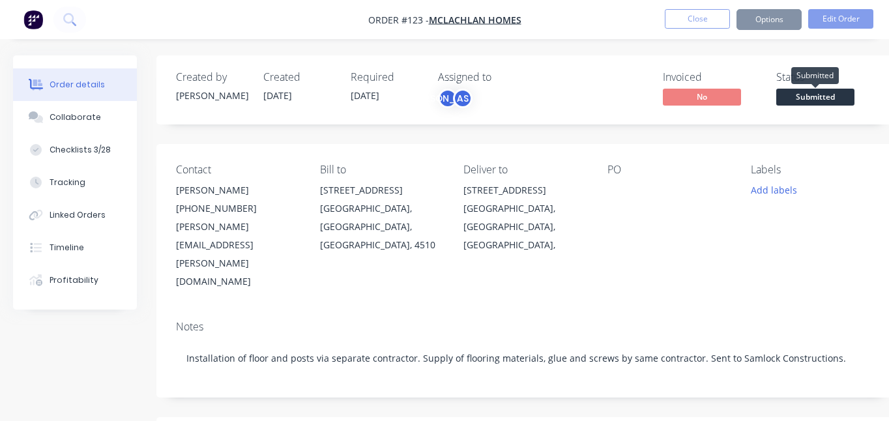
click at [803, 96] on span "Submitted" at bounding box center [815, 97] width 78 height 16
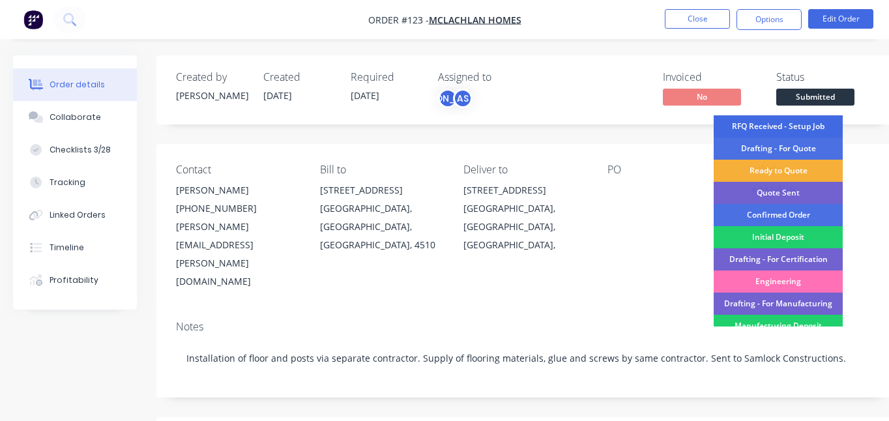
click at [803, 121] on div "RFQ Received - Setup Job" at bounding box center [777, 126] width 129 height 22
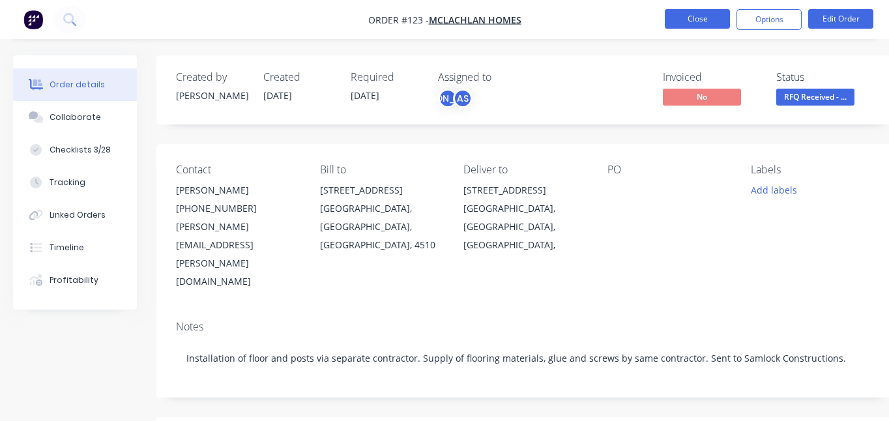
click at [692, 20] on button "Close" at bounding box center [697, 19] width 65 height 20
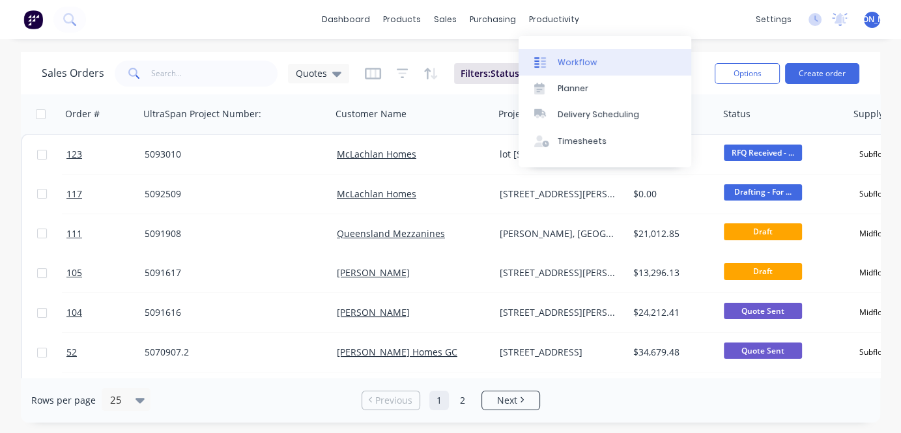
click at [558, 65] on div "Workflow" at bounding box center [577, 63] width 39 height 12
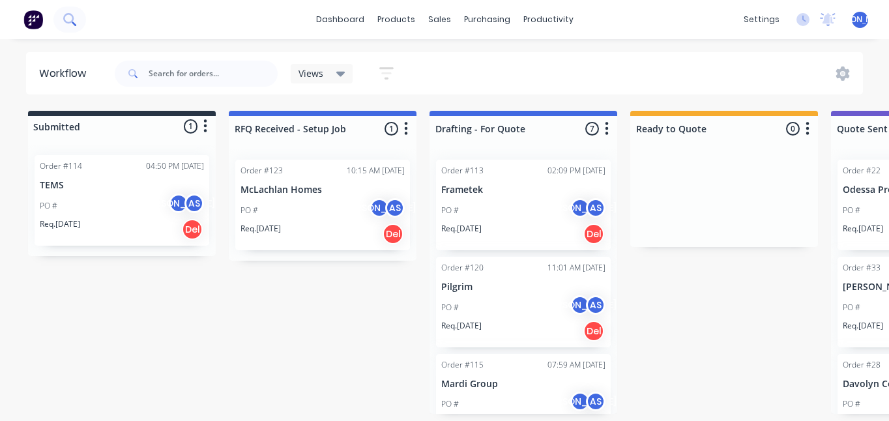
click at [68, 16] on icon at bounding box center [69, 19] width 12 height 12
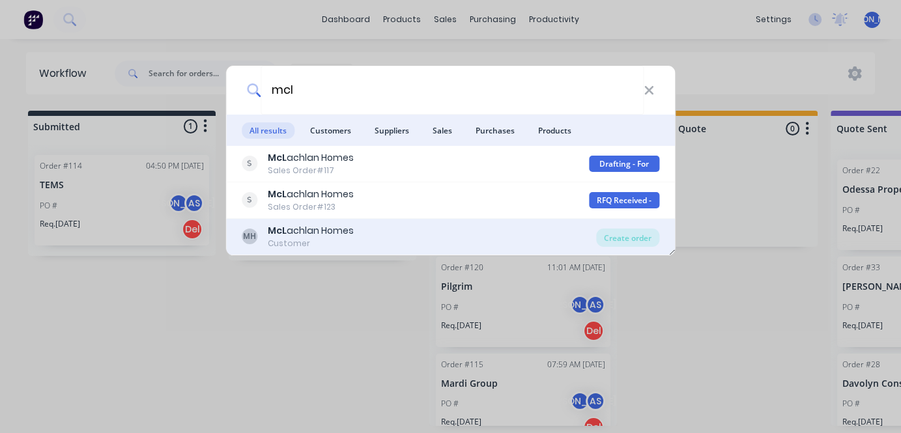
type input "mcl"
click at [336, 231] on div "McL achlan Homes" at bounding box center [311, 231] width 86 height 14
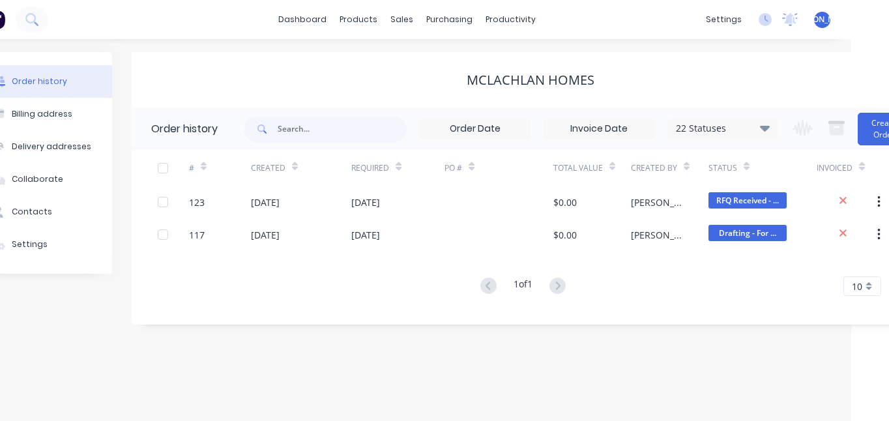
scroll to position [0, 78]
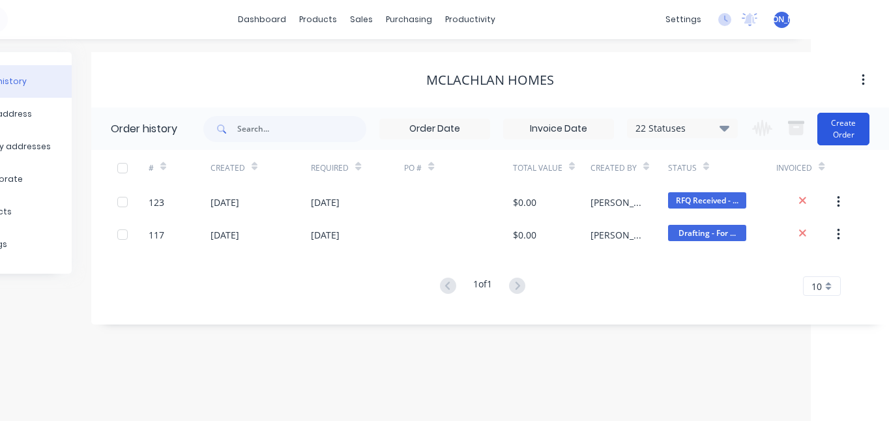
click at [844, 130] on button "Create Order" at bounding box center [843, 129] width 52 height 33
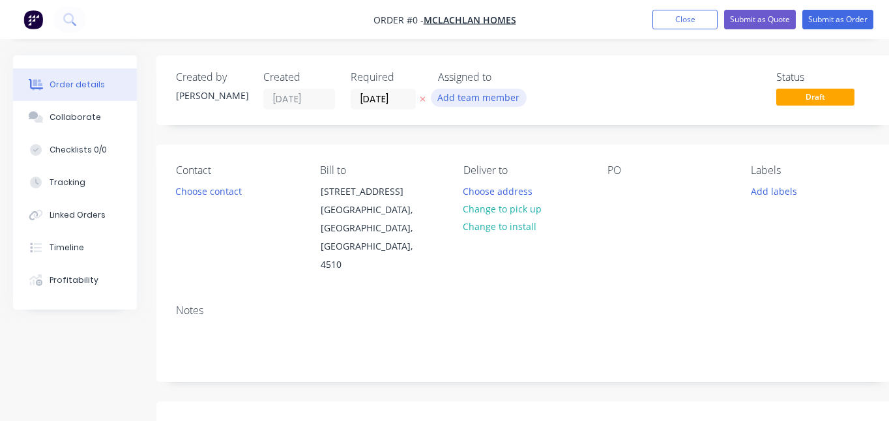
click at [498, 98] on button "Add team member" at bounding box center [479, 98] width 96 height 18
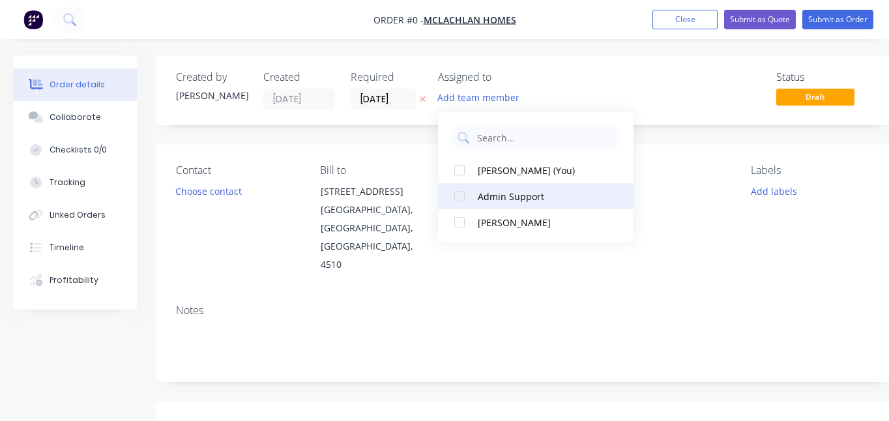
click at [501, 192] on div "Admin Support" at bounding box center [543, 197] width 130 height 14
click at [500, 195] on div "Jason Ogilvy (You)" at bounding box center [543, 197] width 130 height 14
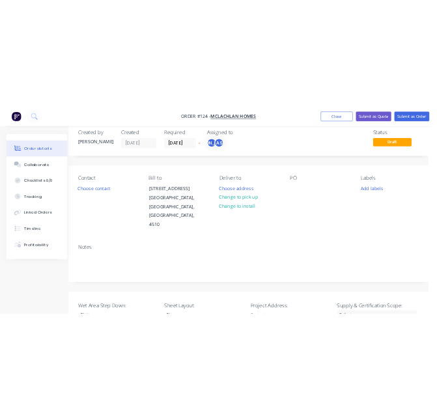
scroll to position [0, 18]
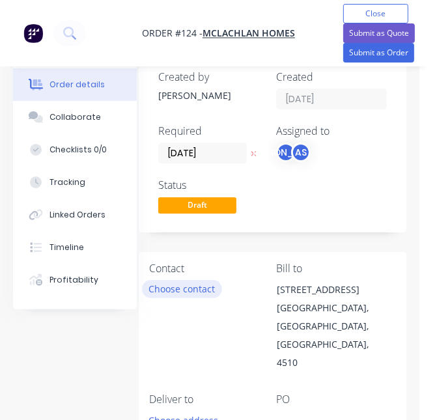
click at [203, 291] on button "Choose contact" at bounding box center [182, 289] width 80 height 18
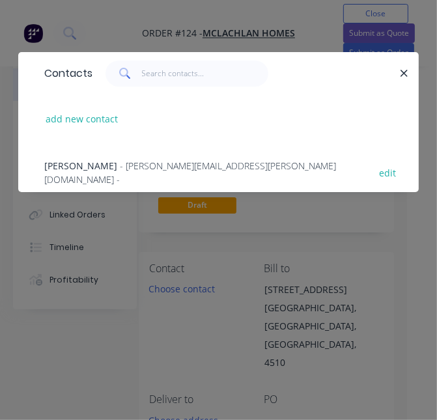
click at [143, 165] on span "- adam.haldeman@mclachlanhomes.com.au -" at bounding box center [190, 173] width 292 height 26
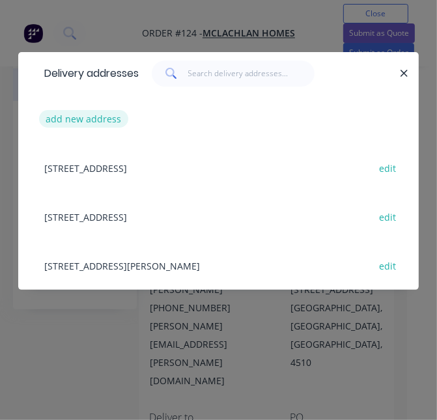
click at [95, 123] on button "add new address" at bounding box center [83, 119] width 89 height 18
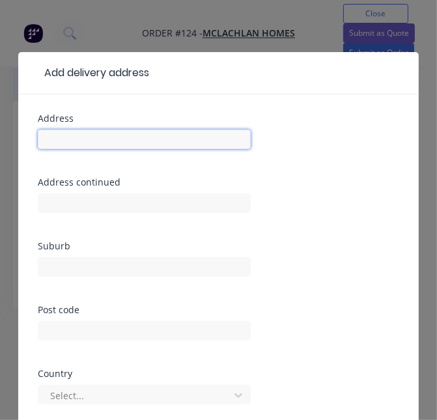
click at [105, 142] on input "text" at bounding box center [144, 140] width 213 height 20
type input "Lot 20"
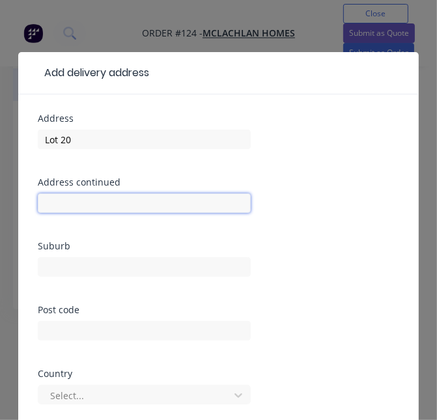
click at [119, 211] on input "text" at bounding box center [144, 203] width 213 height 20
type input "l"
type input "Lake Weyba Dr"
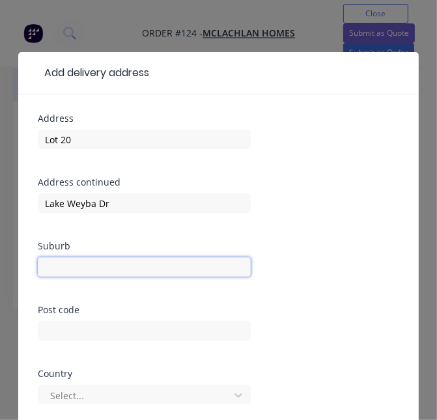
click at [76, 266] on input "text" at bounding box center [144, 267] width 213 height 20
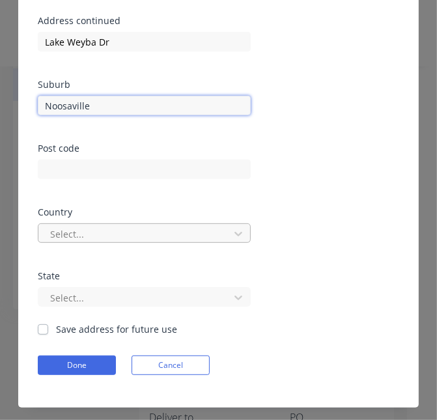
type input "Noosaville"
click at [126, 230] on div "Select..." at bounding box center [144, 233] width 213 height 20
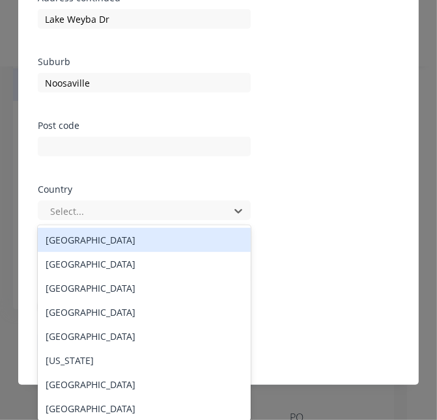
click at [111, 238] on div "Australia" at bounding box center [144, 240] width 213 height 24
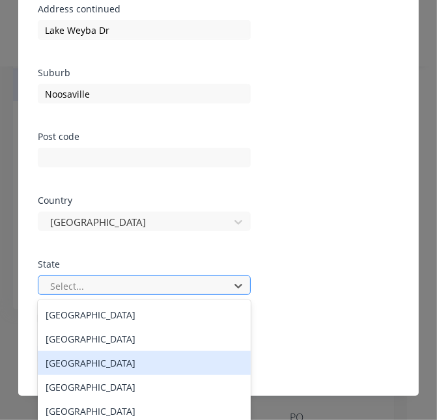
click at [104, 287] on div "8 results available. Use Up and Down to choose options, press Enter to select t…" at bounding box center [144, 286] width 213 height 20
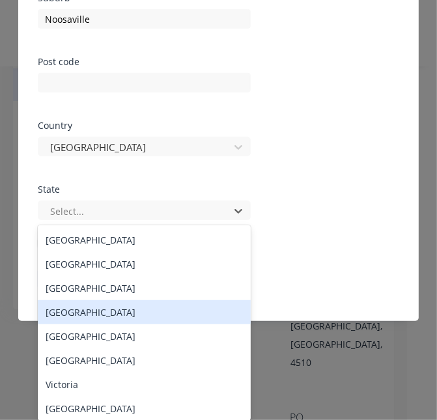
click at [107, 309] on div "Queensland" at bounding box center [144, 312] width 213 height 24
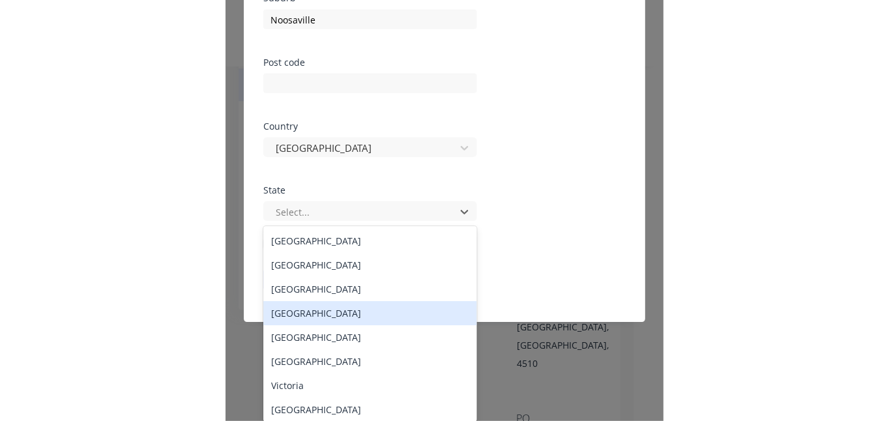
scroll to position [173, 0]
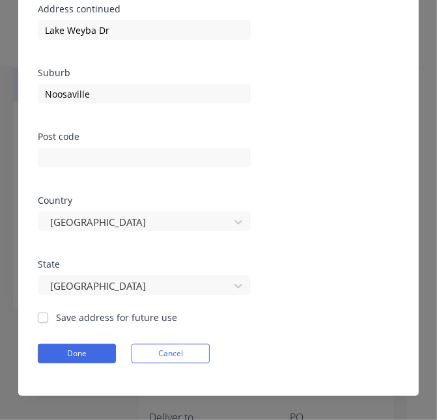
click at [56, 317] on label "Save address for future use" at bounding box center [116, 318] width 121 height 14
click at [42, 317] on input "Save address for future use" at bounding box center [43, 317] width 10 height 12
click at [56, 317] on label "Save address for future use" at bounding box center [116, 318] width 121 height 14
click at [47, 317] on input "Save address for future use" at bounding box center [43, 317] width 10 height 12
checkbox input "false"
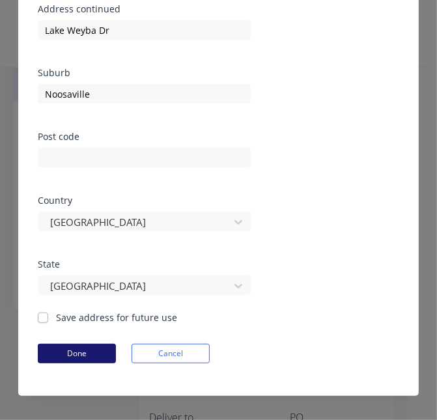
click at [73, 350] on button "Done" at bounding box center [77, 354] width 78 height 20
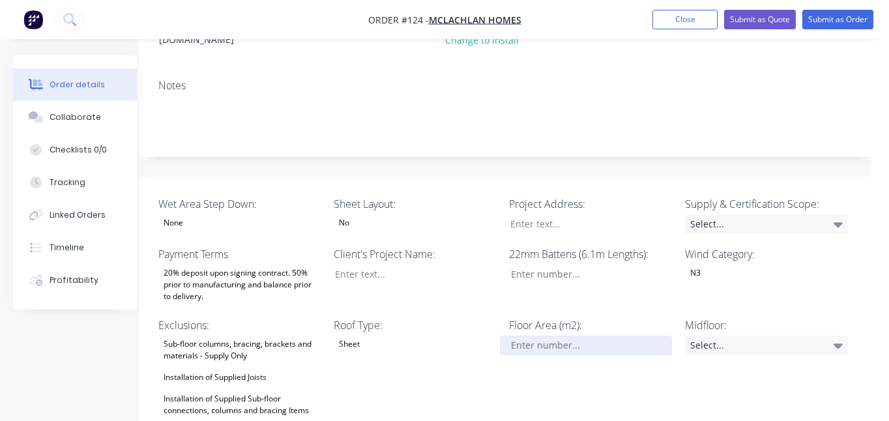
scroll to position [244, 18]
click at [530, 335] on input "Wet Area Step Down:" at bounding box center [586, 345] width 172 height 20
type input "184"
click at [356, 214] on div "No" at bounding box center [415, 222] width 163 height 17
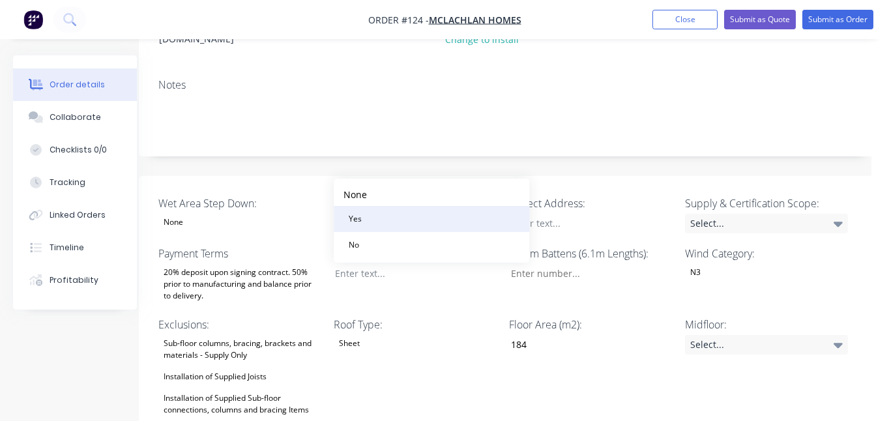
click at [358, 216] on div "Yes" at bounding box center [354, 218] width 23 height 17
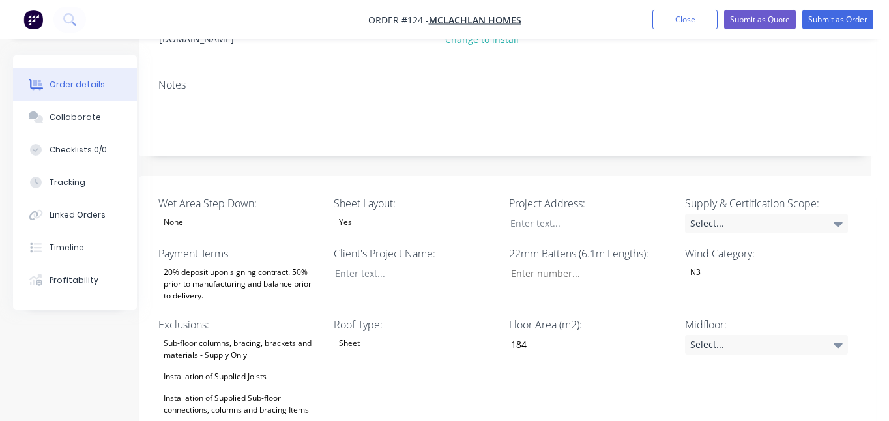
click at [211, 214] on div "None" at bounding box center [239, 222] width 163 height 17
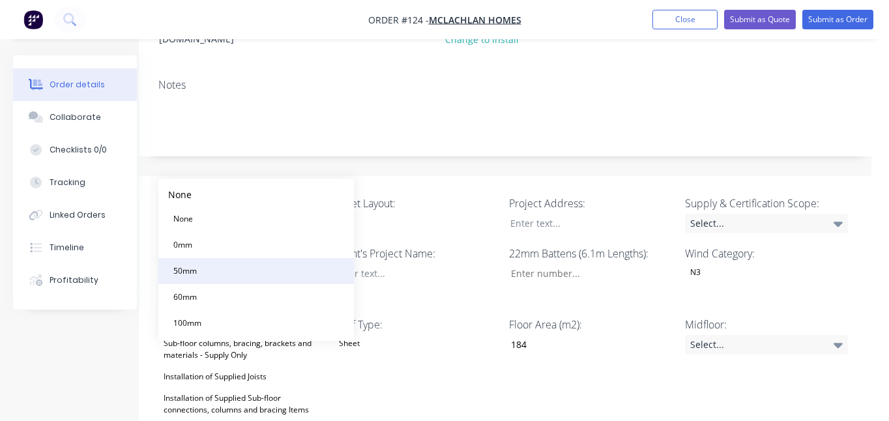
click at [199, 269] on div "50mm" at bounding box center [185, 271] width 34 height 17
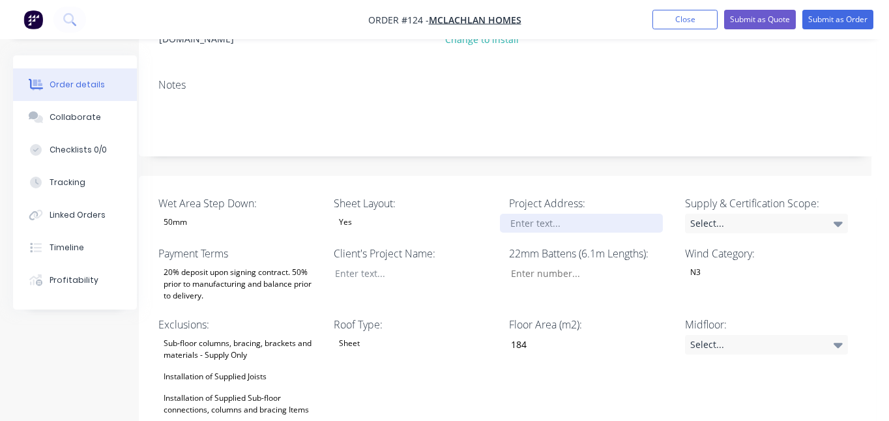
click at [545, 214] on div at bounding box center [581, 223] width 163 height 19
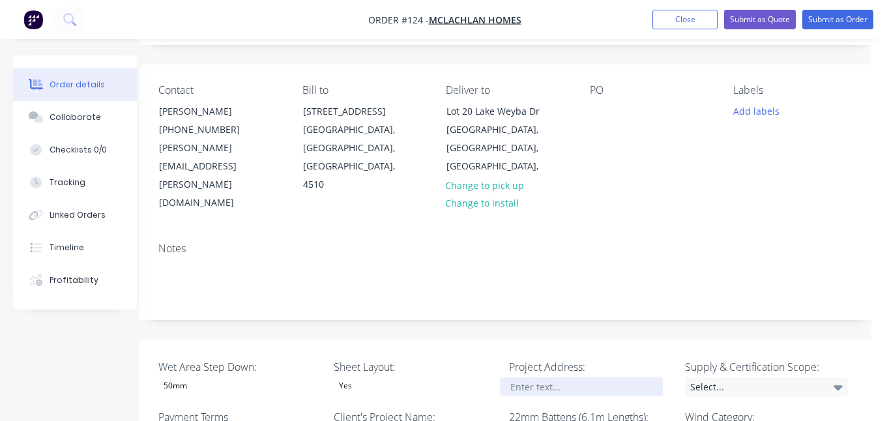
scroll to position [81, 18]
click at [563, 377] on div "lot 20, Lake Weyba Drm Noosaville" at bounding box center [581, 386] width 163 height 19
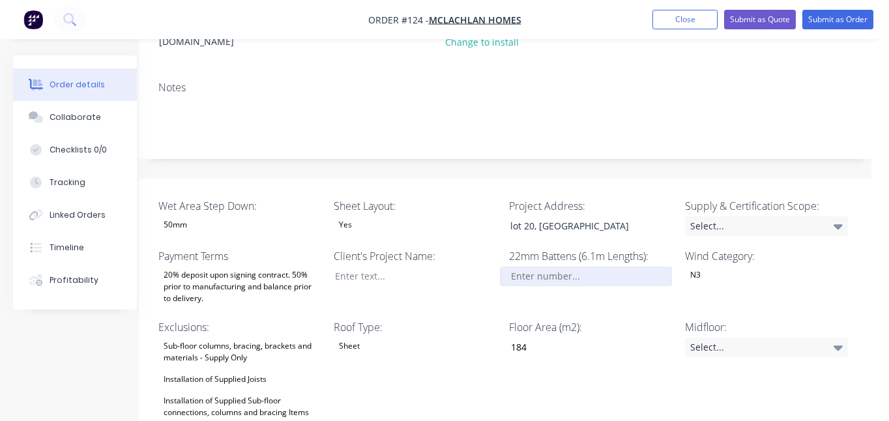
scroll to position [241, 18]
click at [279, 319] on label "Exclusions:" at bounding box center [239, 327] width 163 height 16
click at [565, 266] on input "Wet Area Step Down:" at bounding box center [586, 276] width 172 height 20
click at [528, 266] on input "Wet Area Step Down:" at bounding box center [586, 276] width 172 height 20
type input "30"
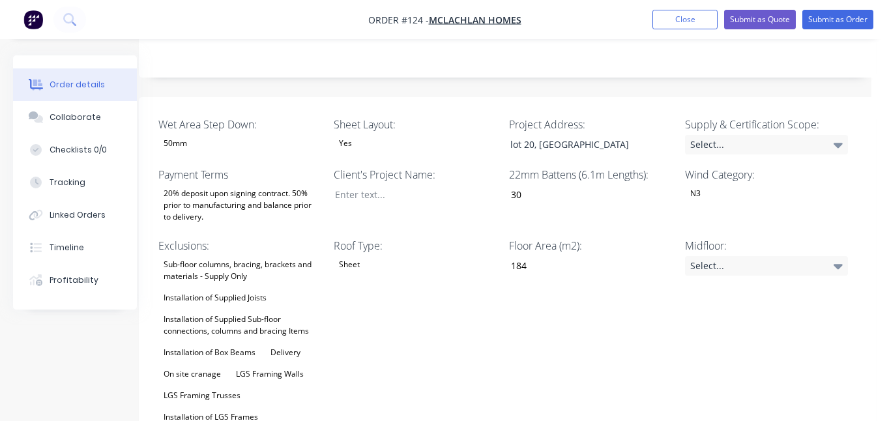
scroll to position [323, 18]
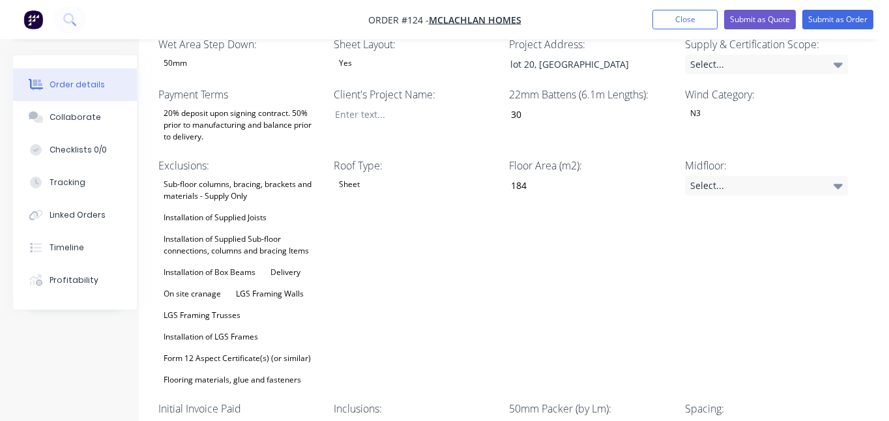
click at [237, 231] on div "Installation of Supplied Sub-floor connections, columns and bracing Items" at bounding box center [239, 245] width 163 height 29
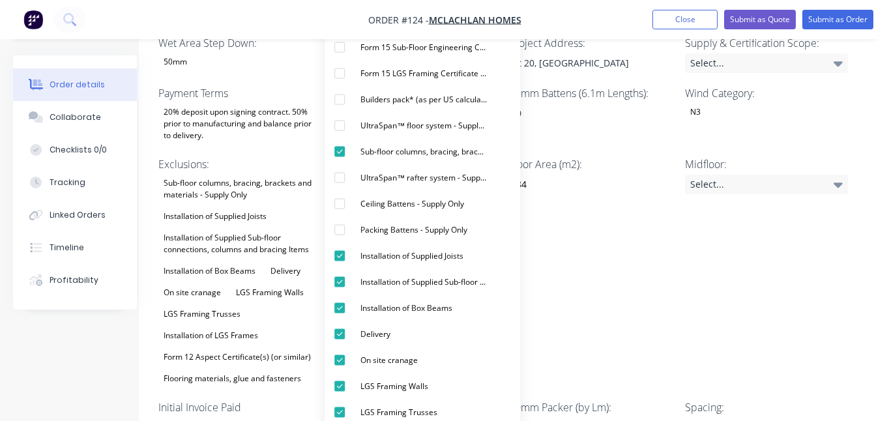
scroll to position [404, 18]
click at [342, 150] on div "button" at bounding box center [339, 152] width 26 height 26
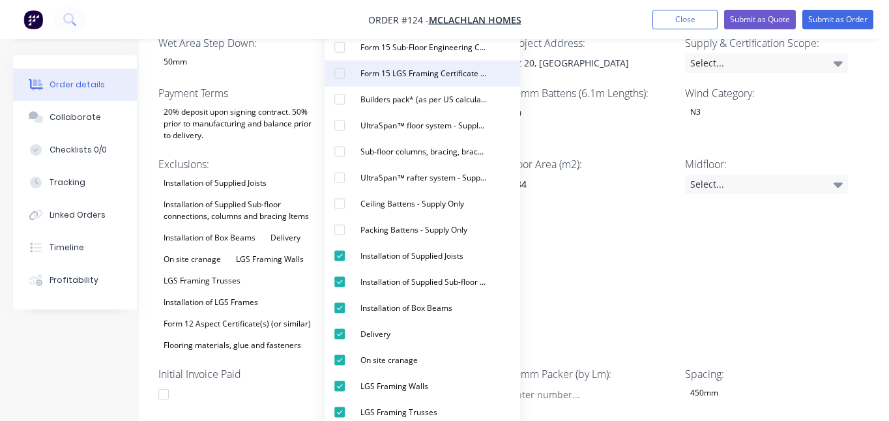
click at [339, 72] on div "button" at bounding box center [339, 74] width 26 height 26
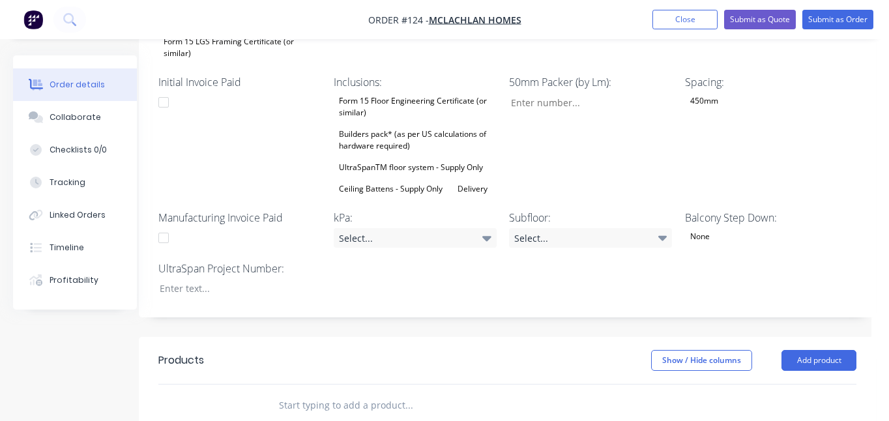
scroll to position [729, 18]
click at [722, 106] on div "Spacing: 450mm" at bounding box center [766, 135] width 163 height 123
click at [487, 236] on icon at bounding box center [486, 238] width 9 height 5
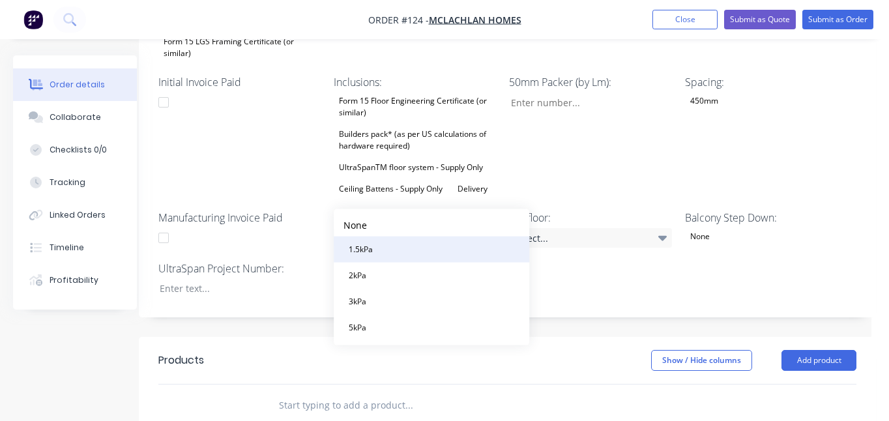
click at [360, 255] on div "1.5kPa" at bounding box center [360, 249] width 35 height 17
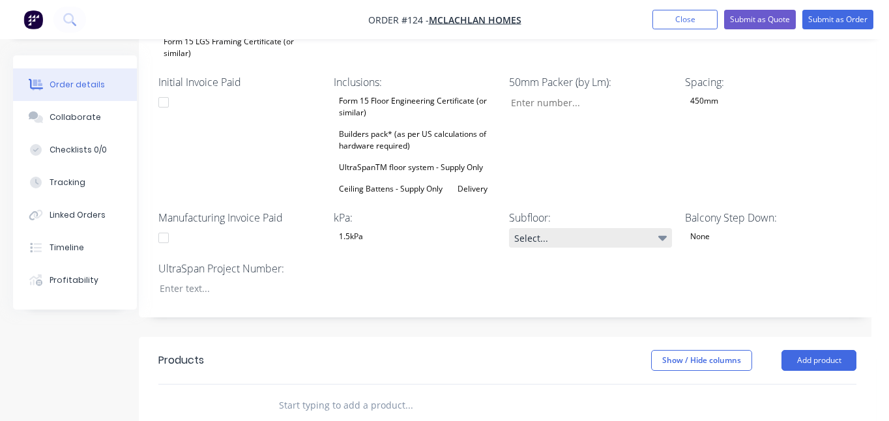
click at [664, 231] on icon at bounding box center [662, 238] width 9 height 14
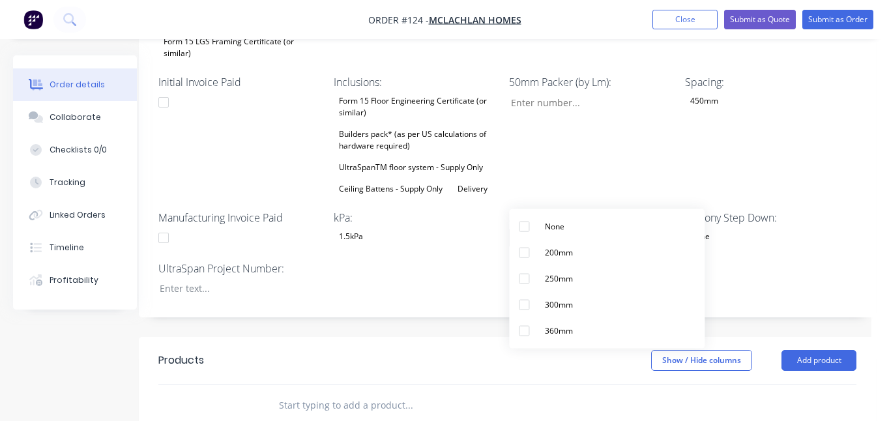
click at [664, 231] on icon at bounding box center [662, 238] width 9 height 14
click at [427, 228] on div "1.5kPa" at bounding box center [415, 236] width 163 height 17
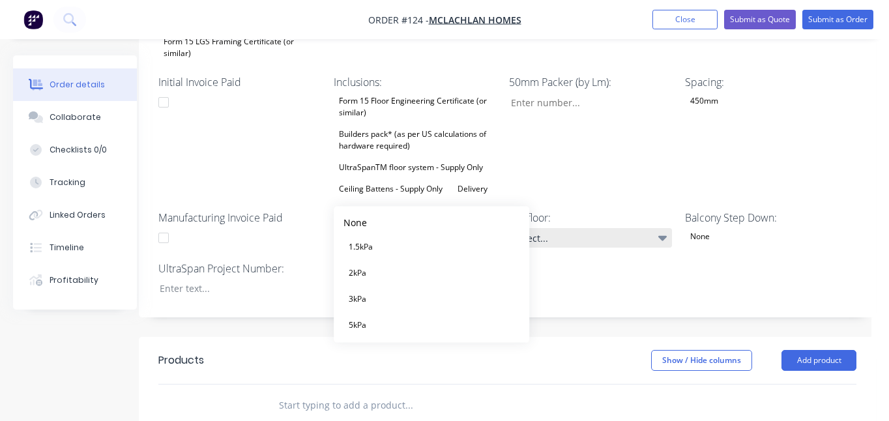
click at [662, 236] on icon at bounding box center [662, 238] width 9 height 5
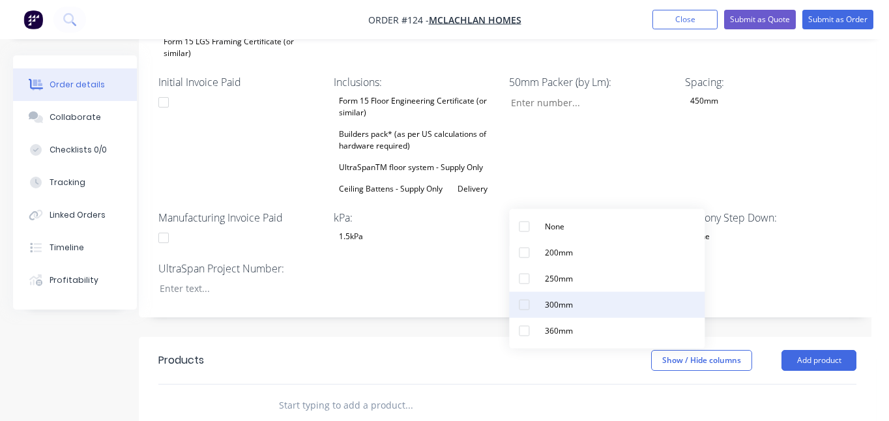
click at [589, 305] on button "300mm" at bounding box center [606, 305] width 195 height 26
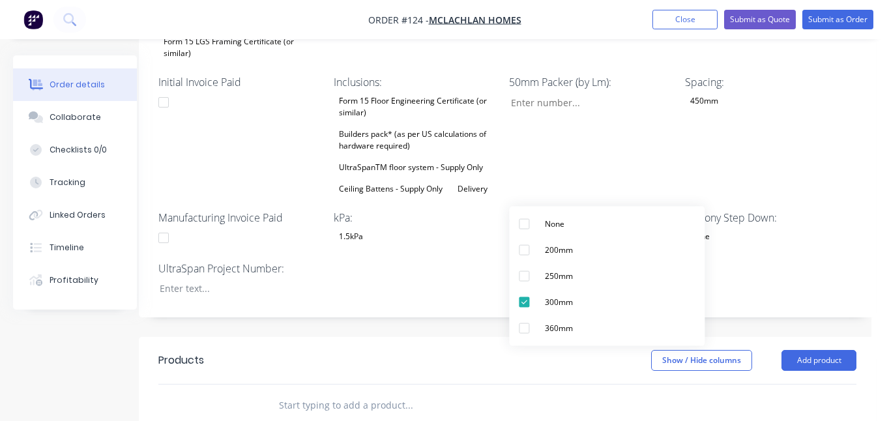
click at [625, 122] on div "50mm Packer (by Lm):" at bounding box center [590, 135] width 163 height 123
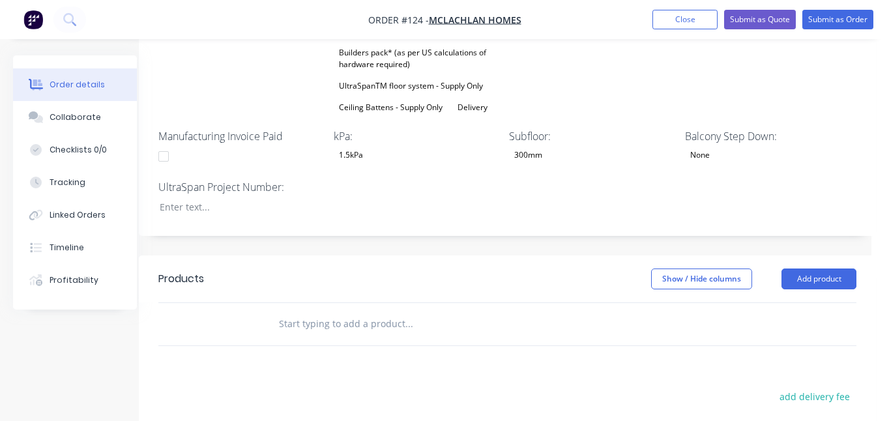
scroll to position [810, 18]
click at [766, 147] on div "None" at bounding box center [766, 155] width 163 height 17
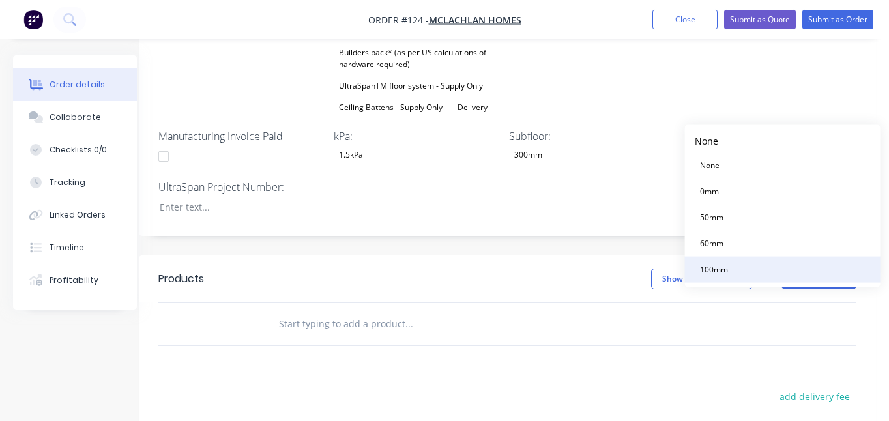
click at [736, 268] on button "100mm" at bounding box center [782, 270] width 195 height 26
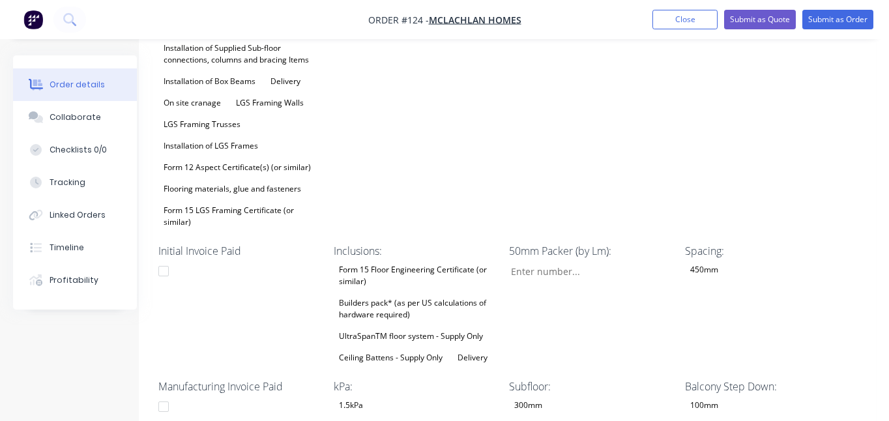
scroll to position [561, 18]
click at [437, 261] on div "Form 15 Floor Engineering Certificate (or similar) Builders pack* (as per US ca…" at bounding box center [415, 313] width 163 height 105
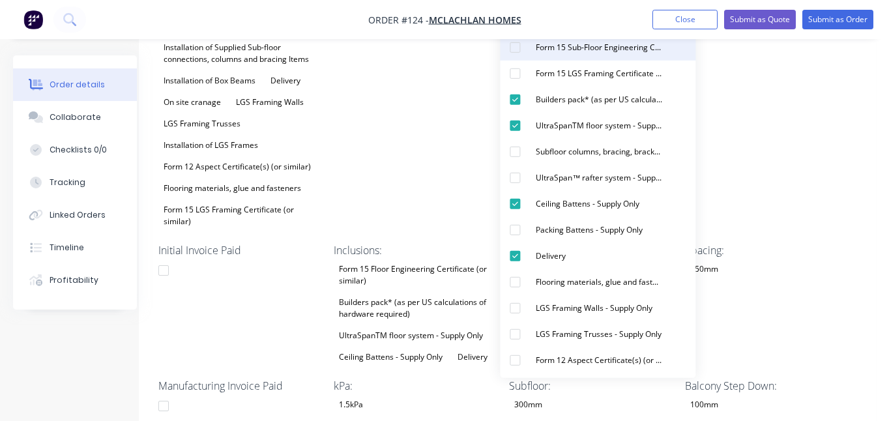
click at [515, 50] on div "button" at bounding box center [515, 48] width 26 height 26
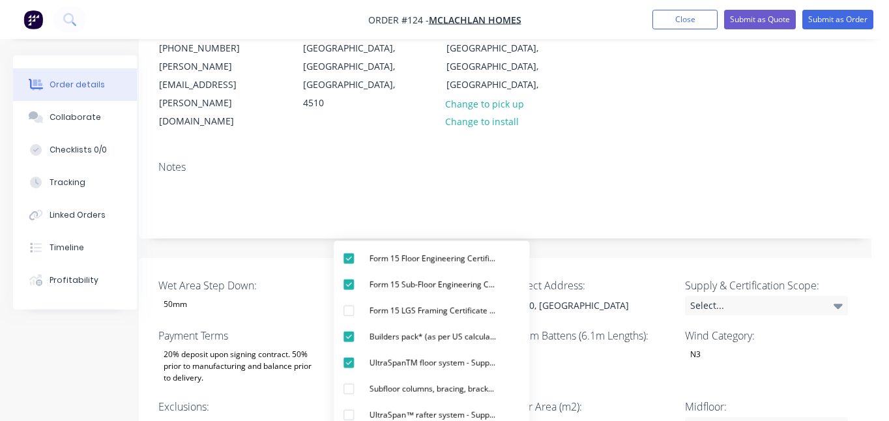
scroll to position [162, 18]
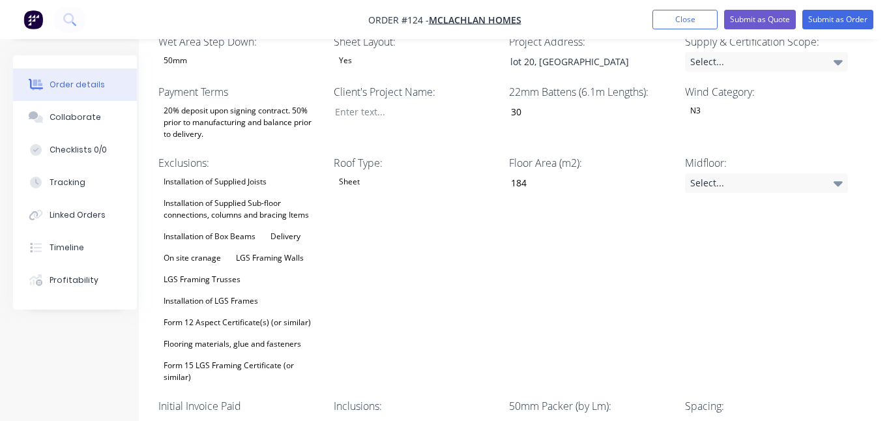
scroll to position [405, 18]
click at [235, 228] on div "Installation of Box Beams" at bounding box center [209, 236] width 102 height 17
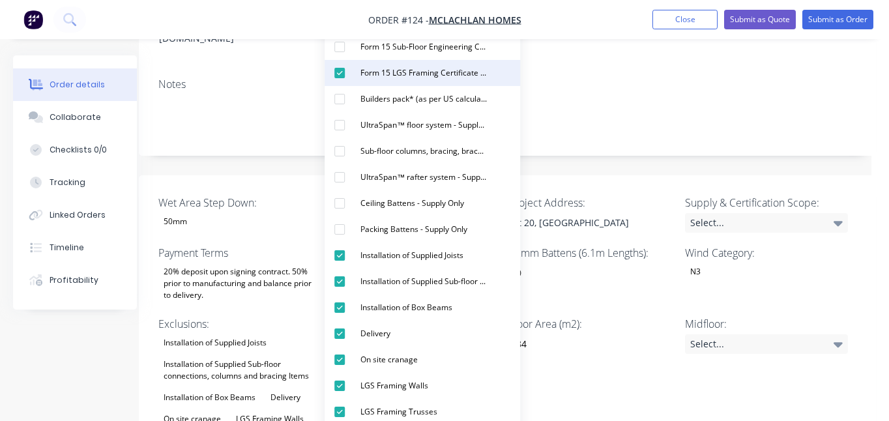
scroll to position [244, 18]
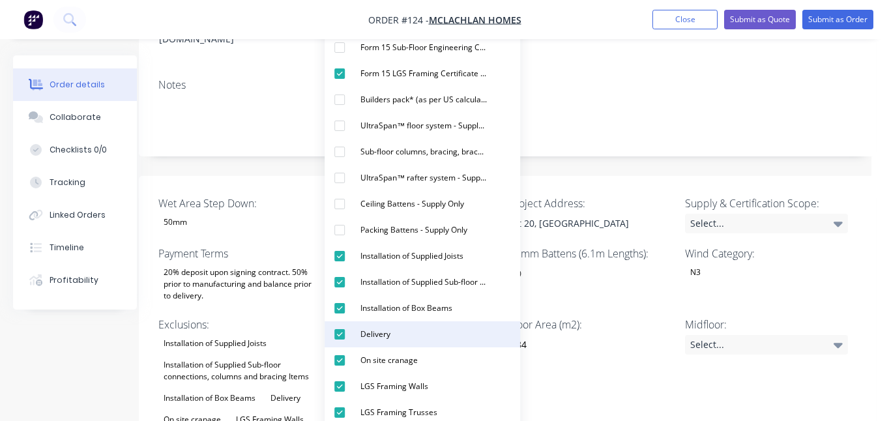
click at [339, 336] on div "button" at bounding box center [339, 334] width 26 height 26
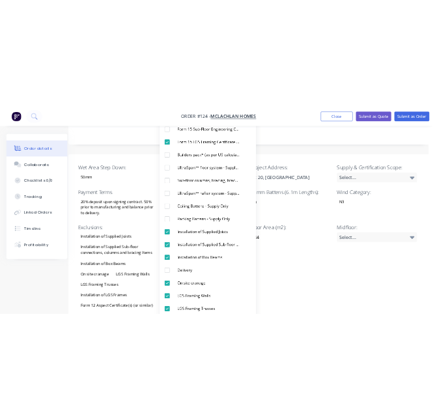
scroll to position [323, 18]
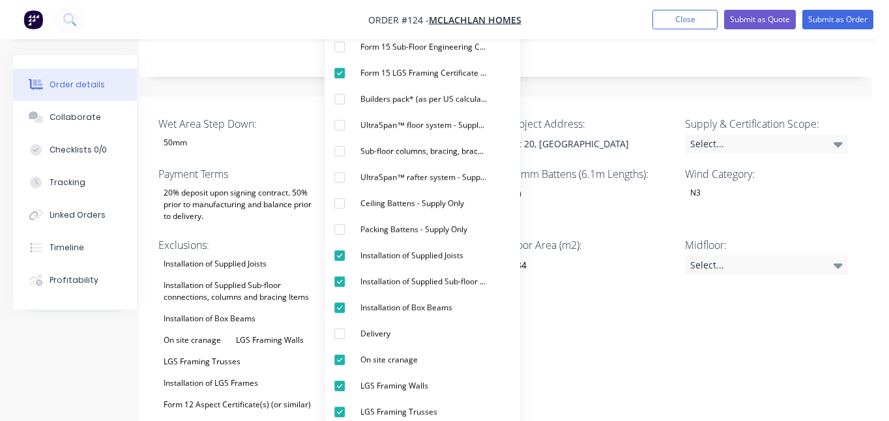
click at [616, 311] on div "Floor Area (m2): 184" at bounding box center [590, 352] width 163 height 231
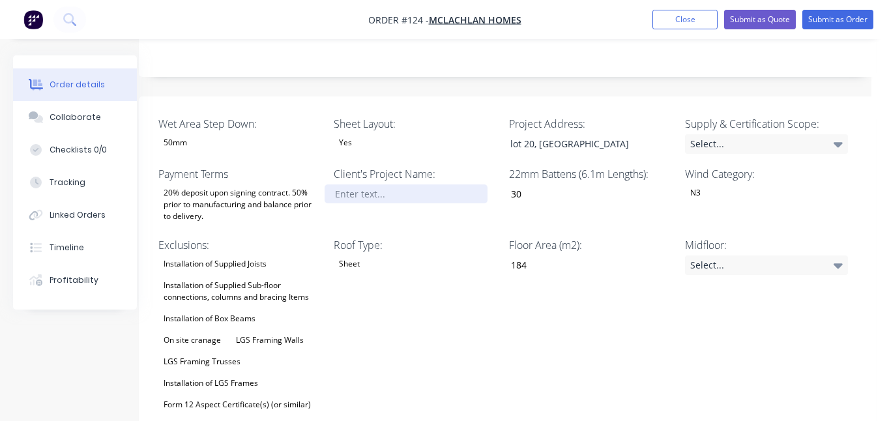
click at [397, 184] on div at bounding box center [405, 193] width 163 height 19
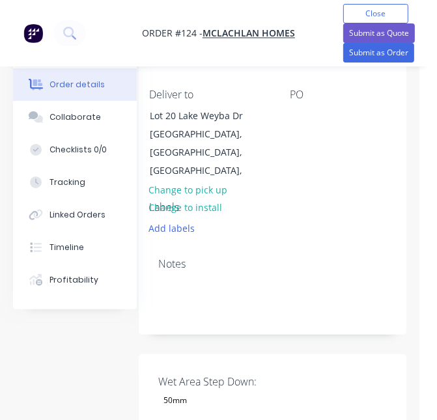
click at [265, 258] on div "Notes" at bounding box center [272, 264] width 229 height 12
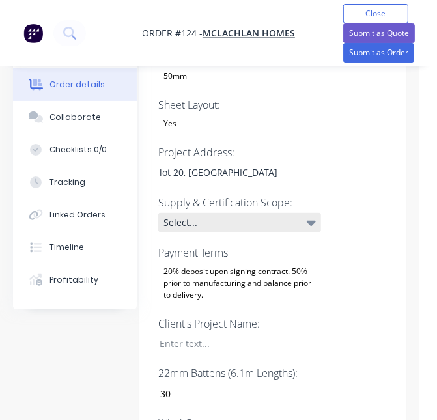
scroll to position [649, 18]
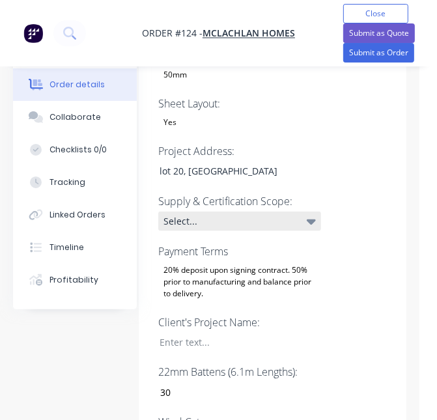
click at [309, 220] on icon at bounding box center [311, 222] width 9 height 5
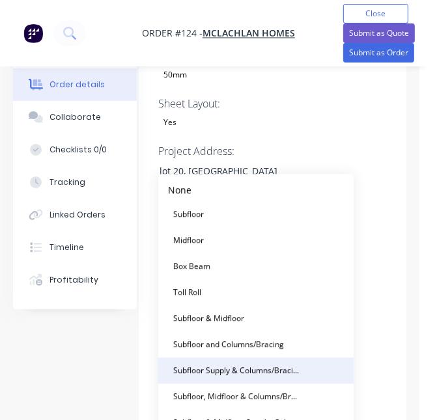
click at [240, 371] on div "Subfloor Supply & Columns/Bracing Certification Only" at bounding box center [236, 371] width 137 height 17
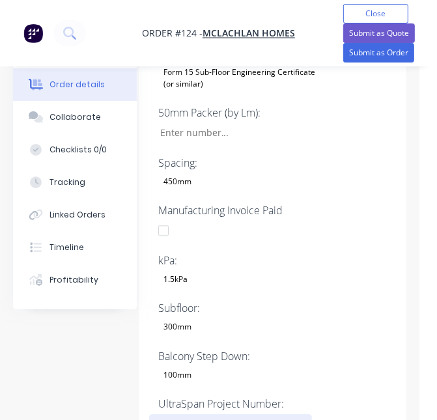
scroll to position [1626, 18]
click at [196, 414] on div at bounding box center [230, 423] width 163 height 19
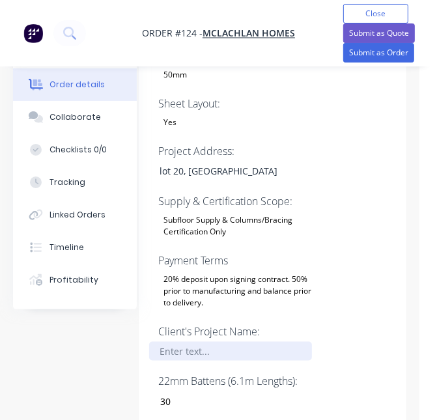
scroll to position [649, 18]
click at [197, 342] on div at bounding box center [230, 351] width 163 height 19
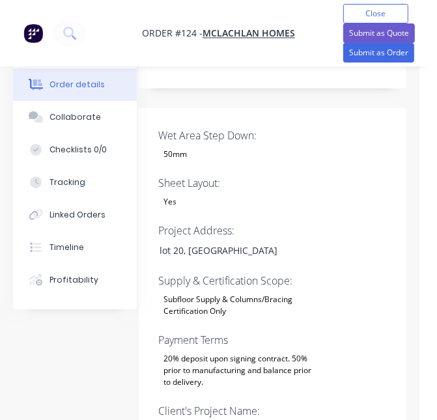
scroll to position [569, 18]
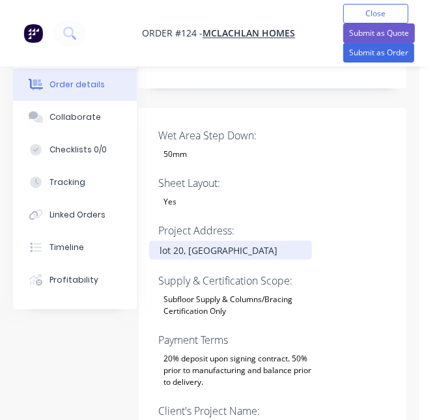
click at [253, 241] on div "lot 20, Lake Weyba Drm Noosaville" at bounding box center [230, 250] width 163 height 19
click at [261, 241] on div "lot 20, Lake Weyba Drm Noosaville" at bounding box center [230, 250] width 163 height 19
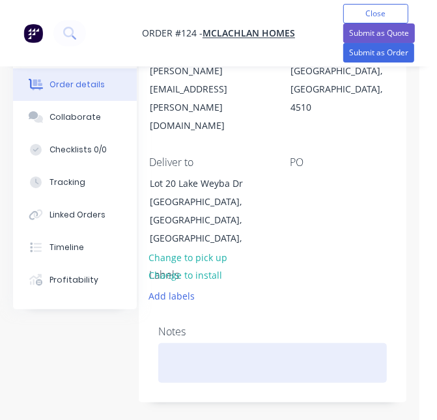
click at [199, 343] on div at bounding box center [272, 363] width 229 height 40
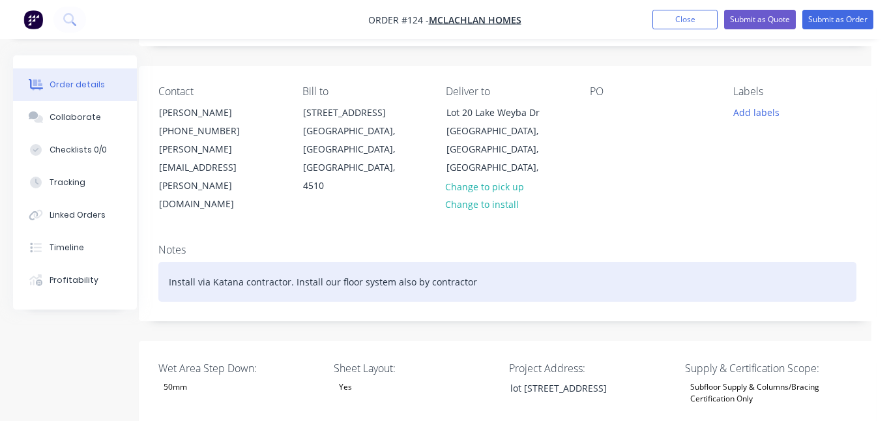
scroll to position [79, 18]
click at [195, 261] on div "Install via Katana contractor. Install our floor system also by contractor" at bounding box center [507, 281] width 698 height 40
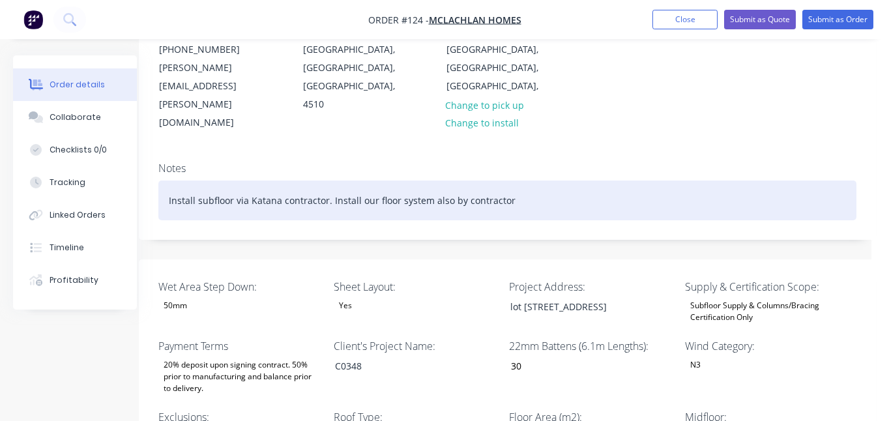
scroll to position [162, 18]
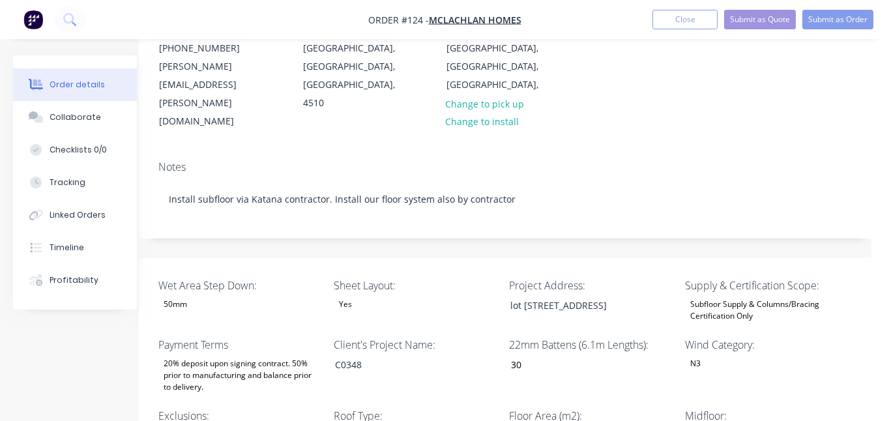
click at [799, 296] on div "Subfloor Supply & Columns/Bracing Certification Only" at bounding box center [766, 310] width 163 height 29
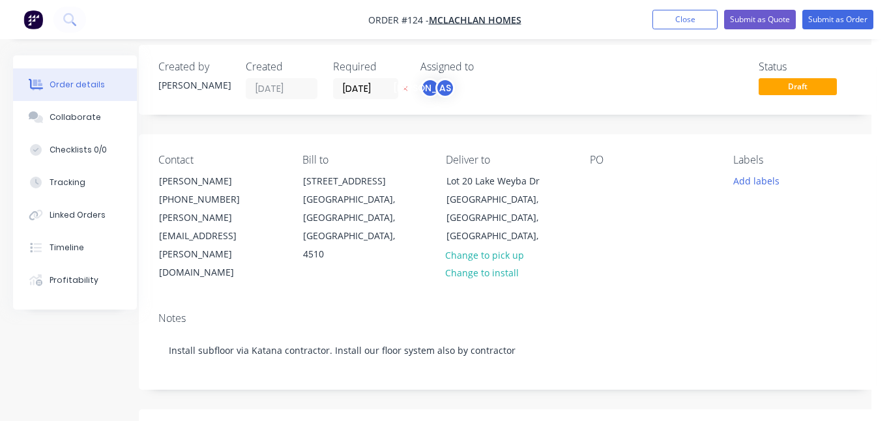
scroll to position [0, 18]
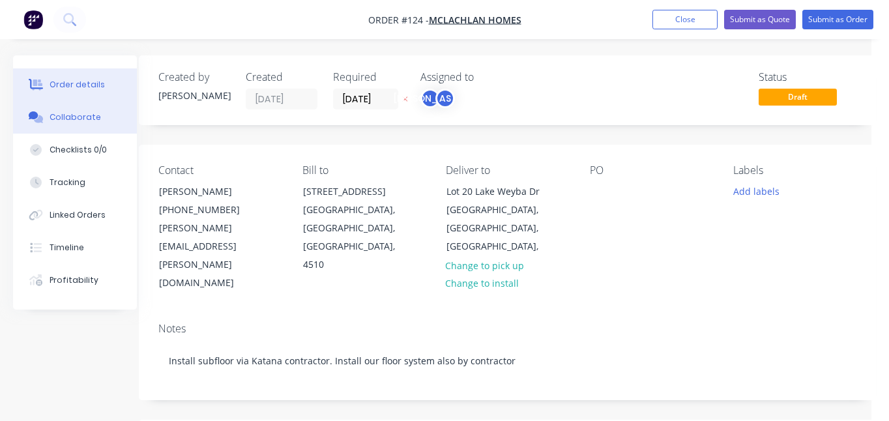
click at [86, 114] on div "Collaborate" at bounding box center [75, 117] width 51 height 12
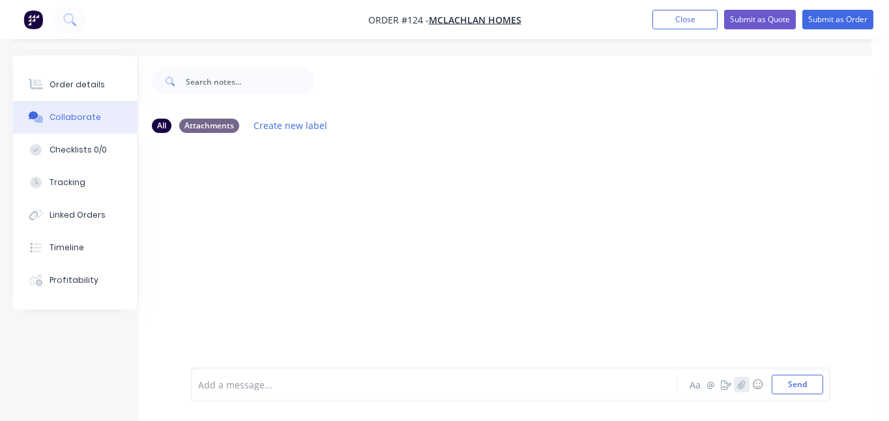
click at [743, 387] on icon "button" at bounding box center [741, 384] width 8 height 9
drag, startPoint x: 385, startPoint y: 233, endPoint x: 400, endPoint y: 274, distance: 43.7
click at [385, 233] on div at bounding box center [507, 255] width 737 height 224
click at [743, 379] on button "button" at bounding box center [742, 385] width 16 height 16
click at [810, 382] on button "Send" at bounding box center [796, 385] width 51 height 20
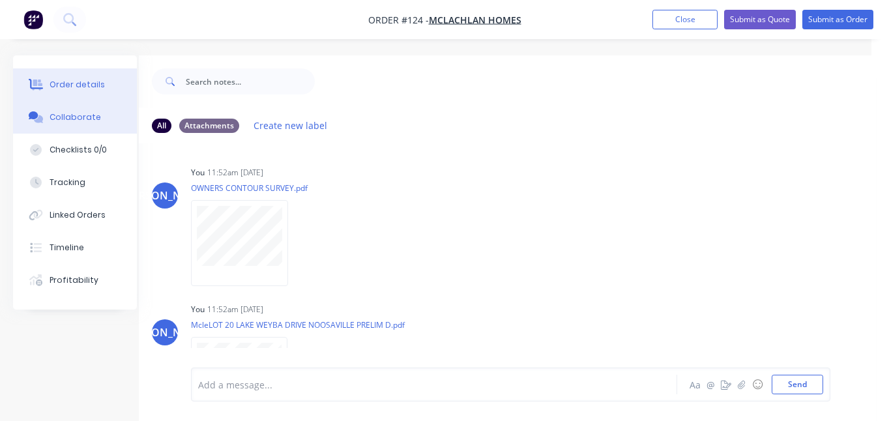
click at [79, 85] on div "Order details" at bounding box center [77, 85] width 55 height 12
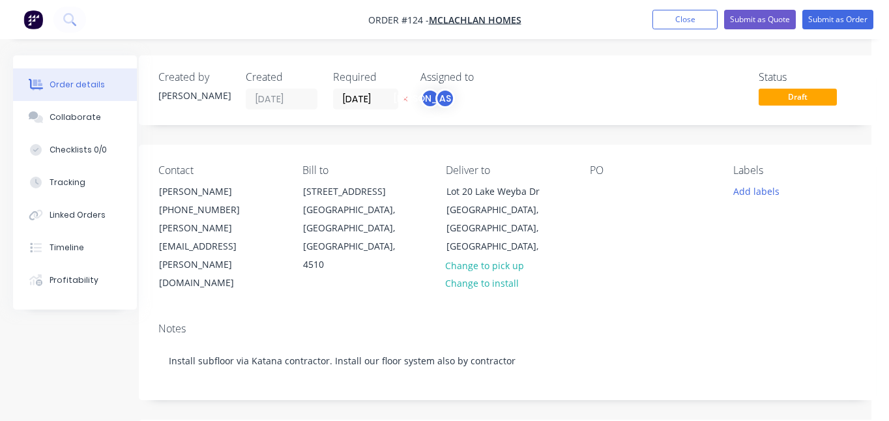
type input "30"
type input "184"
click at [836, 19] on button "Submit as Order" at bounding box center [837, 20] width 71 height 20
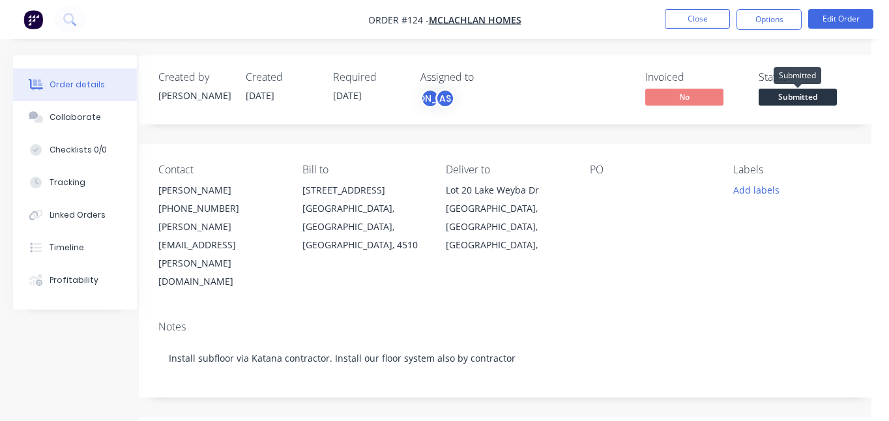
click at [809, 98] on span "Submitted" at bounding box center [797, 97] width 78 height 16
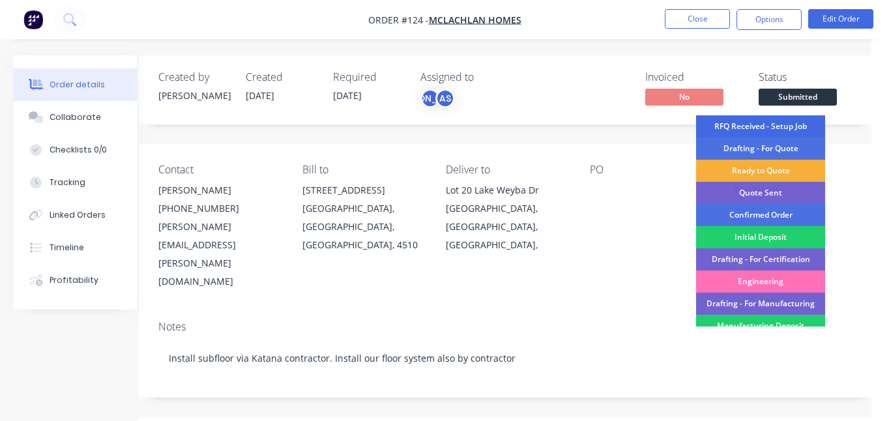
click at [782, 125] on div "RFQ Received - Setup Job" at bounding box center [760, 126] width 129 height 22
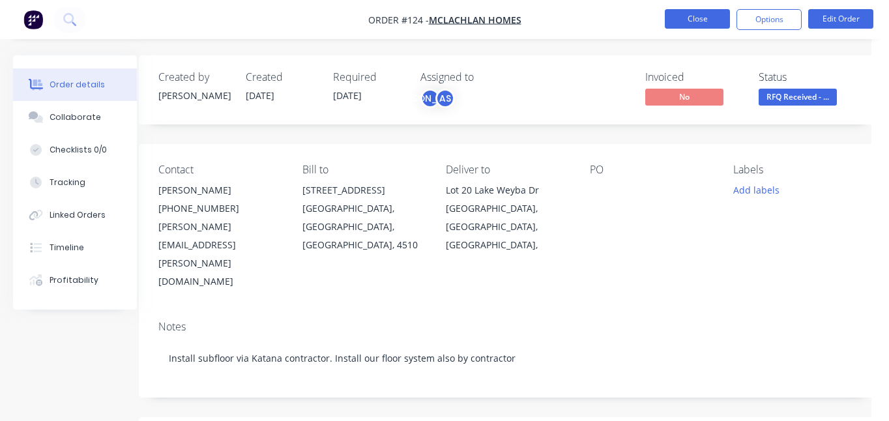
click at [703, 16] on button "Close" at bounding box center [697, 19] width 65 height 20
